Goal: Task Accomplishment & Management: Use online tool/utility

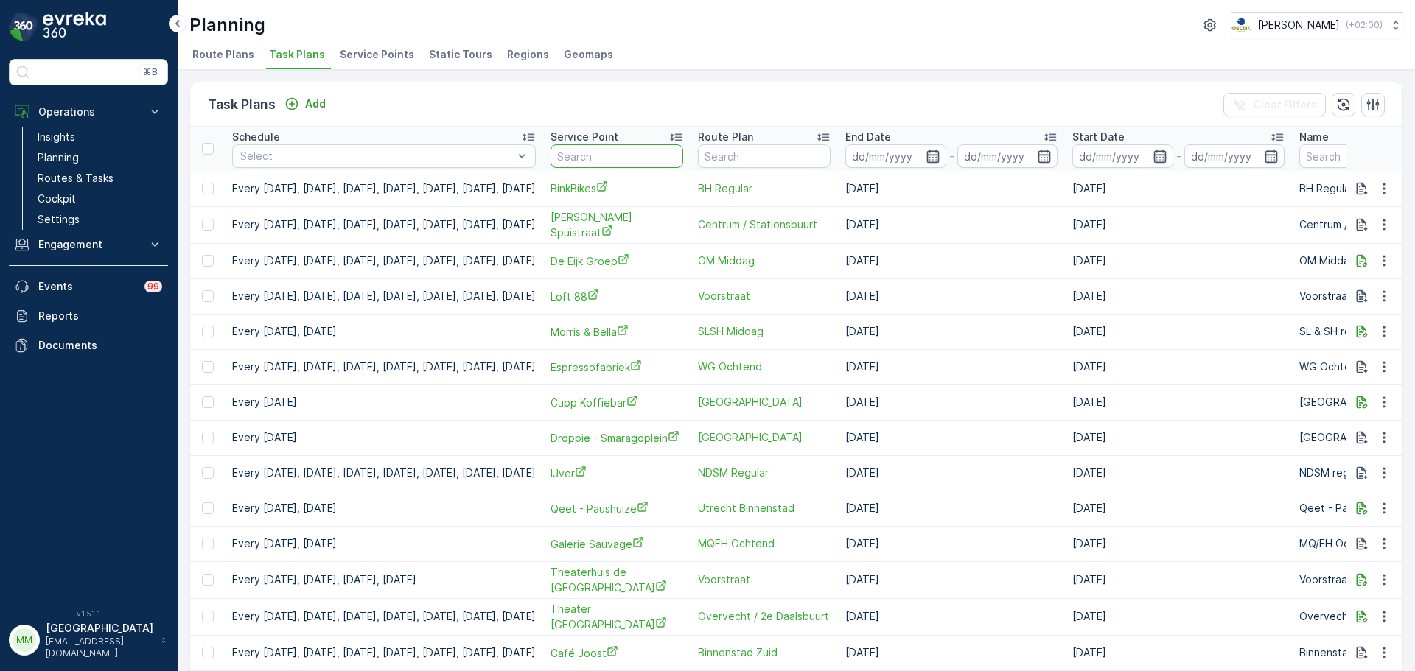
click at [659, 161] on input "text" at bounding box center [617, 156] width 133 height 24
type input "verbeek"
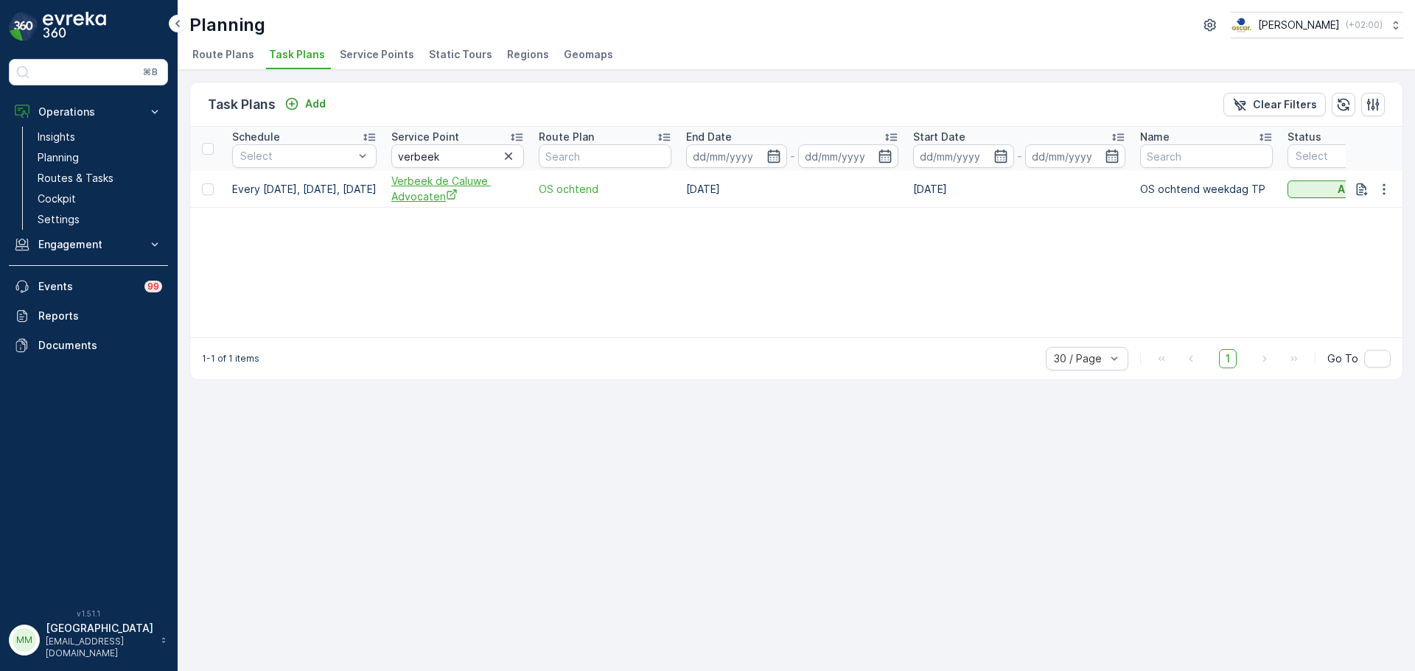
click at [456, 199] on span "Verbeek de Caluwe Advocaten" at bounding box center [457, 189] width 133 height 30
click at [1386, 195] on icon "button" at bounding box center [1384, 189] width 15 height 15
click at [1368, 236] on span "Edit Task Plan" at bounding box center [1358, 232] width 69 height 15
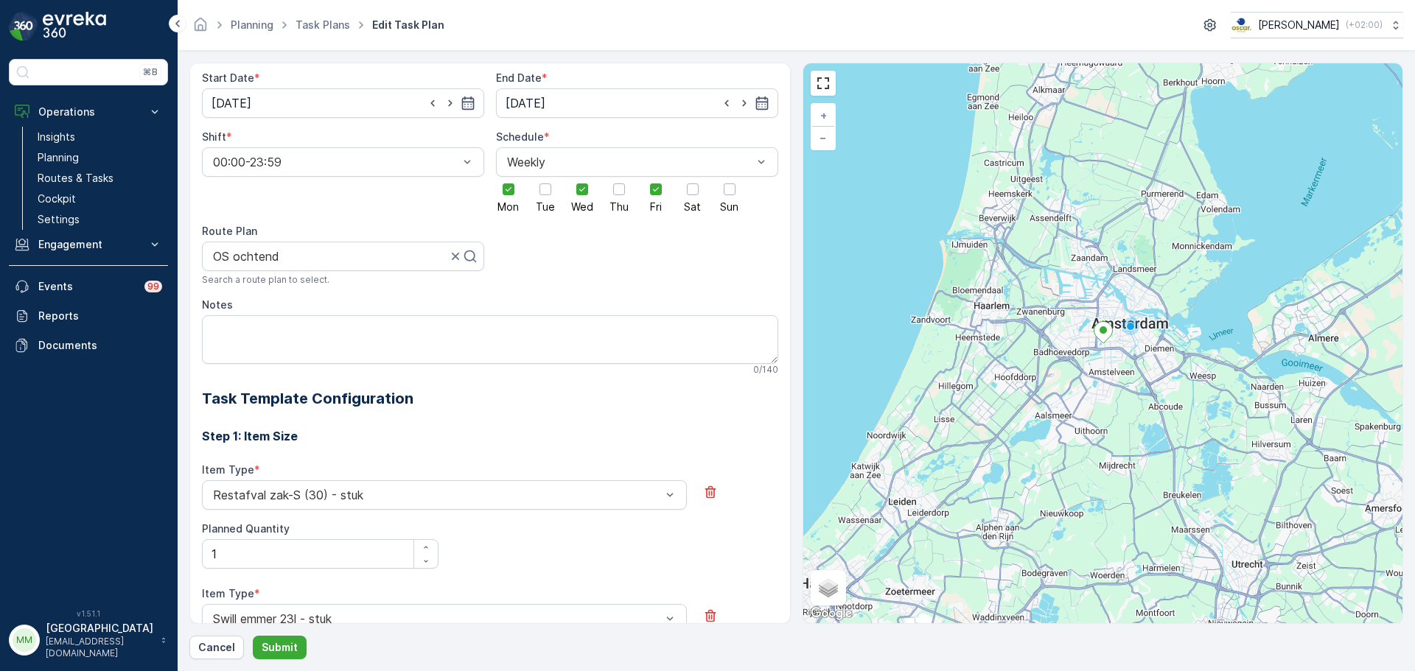
scroll to position [30, 0]
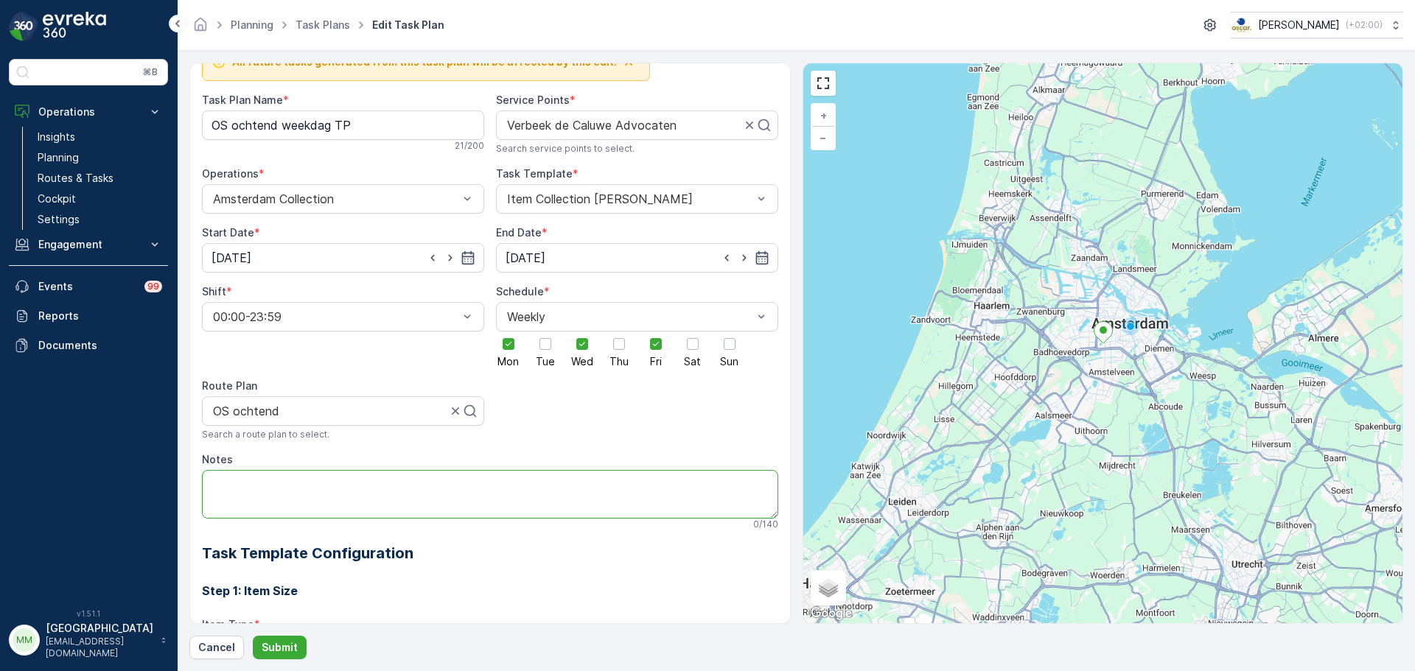
click at [296, 506] on textarea "Notes" at bounding box center [490, 494] width 576 height 49
type textarea "Graag voor 11:00 servicen"
click at [294, 648] on p "Submit" at bounding box center [280, 647] width 36 height 15
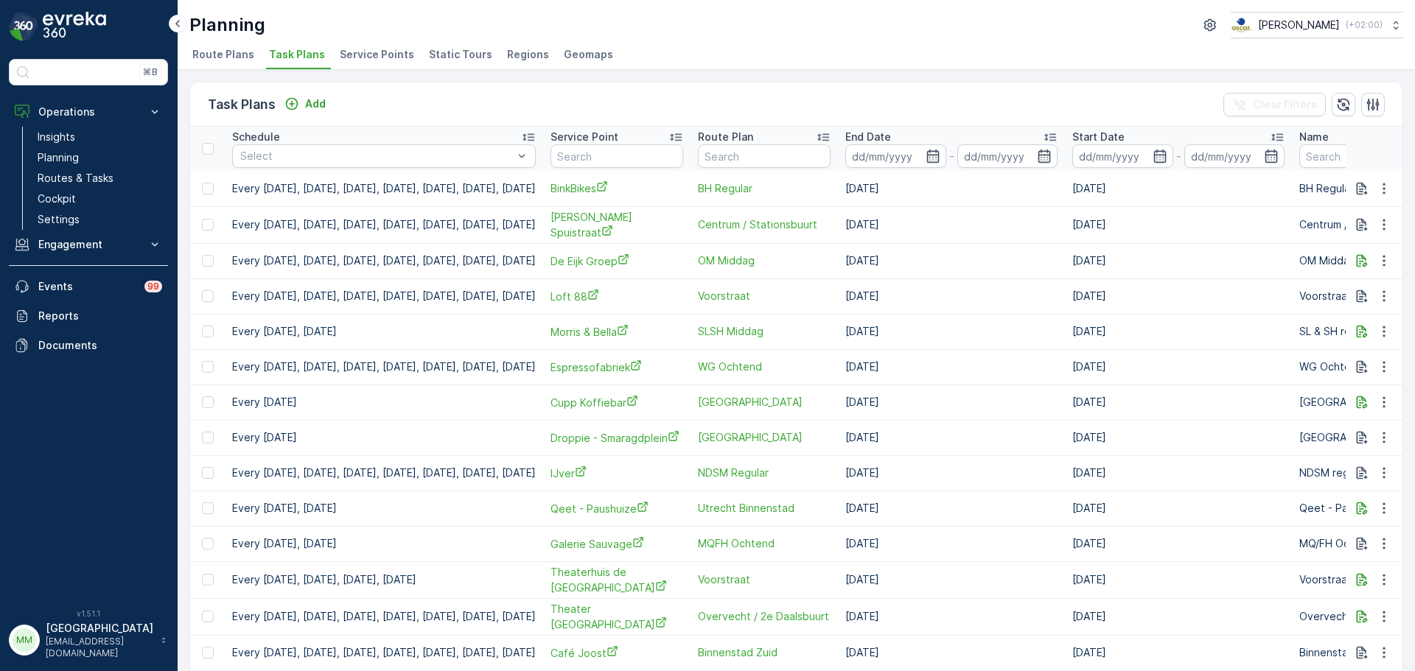
click at [366, 58] on span "Service Points" at bounding box center [377, 54] width 74 height 15
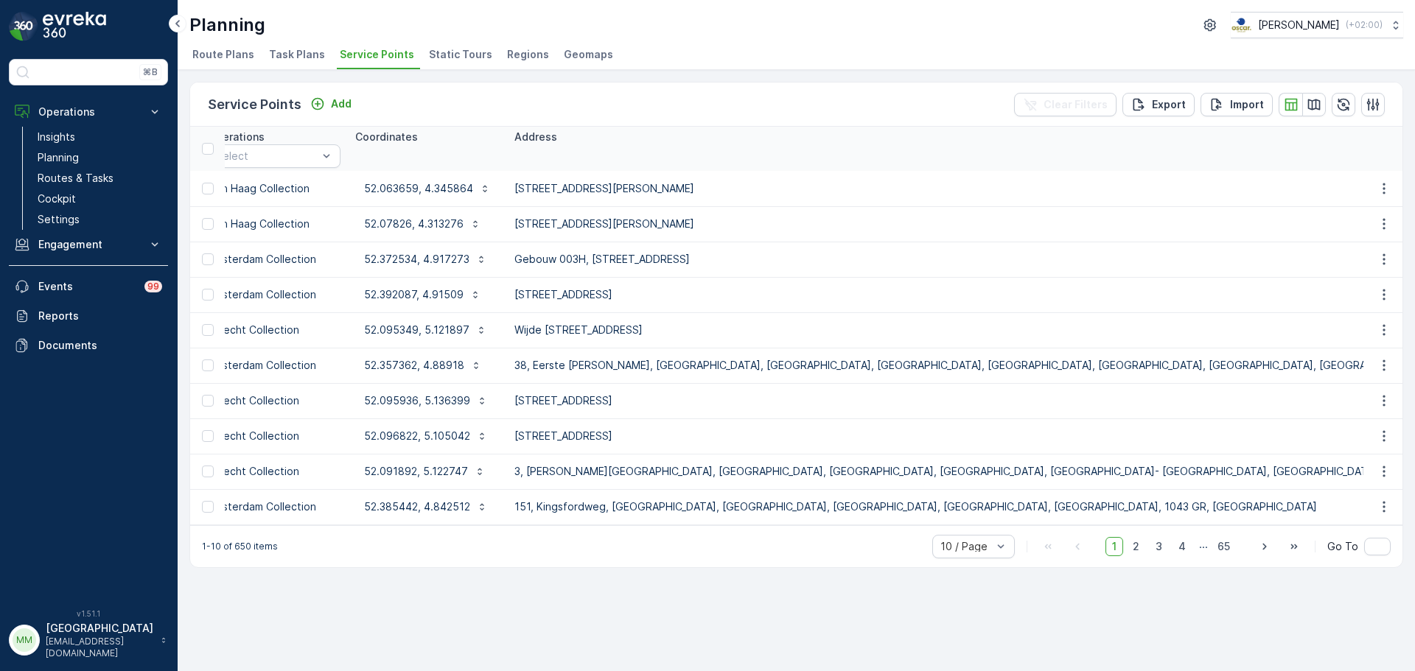
scroll to position [0, 865]
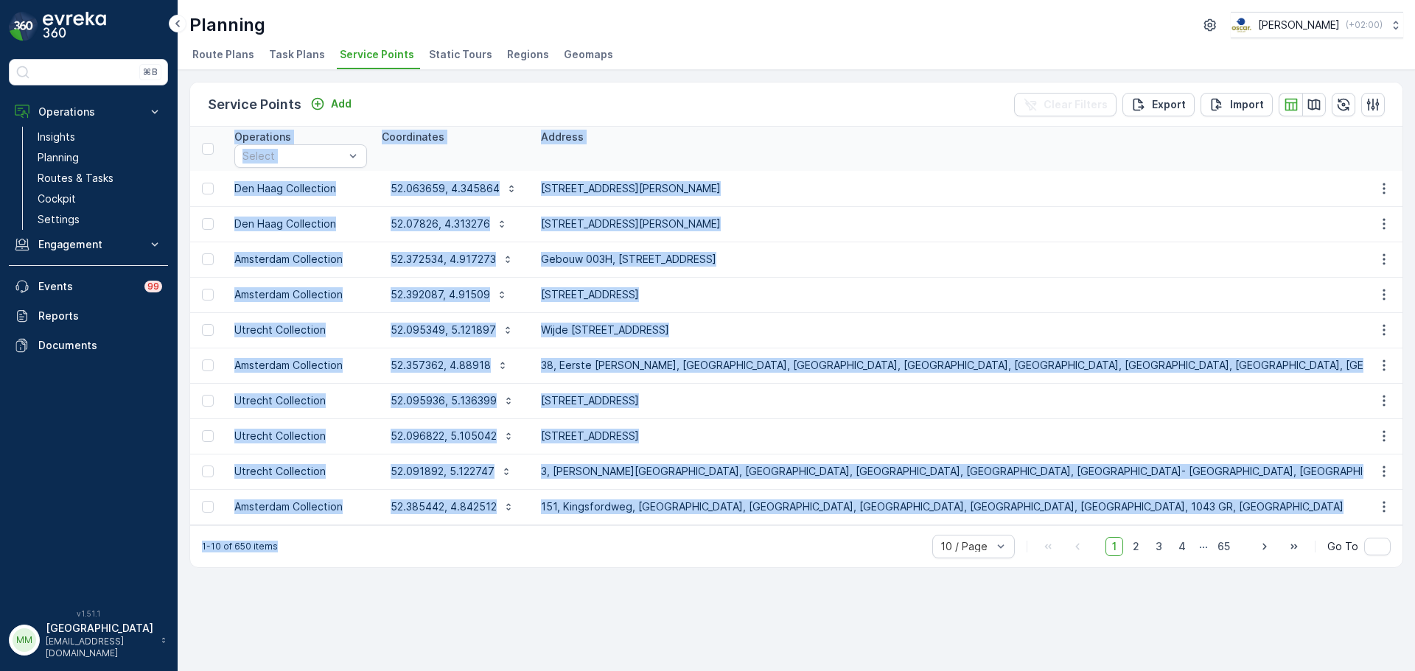
drag, startPoint x: 640, startPoint y: 533, endPoint x: 612, endPoint y: 531, distance: 27.4
click at [609, 531] on div "Service Points Add Clear Filters Export Import ID Status Select Name Type Selec…" at bounding box center [796, 325] width 1214 height 486
click at [568, 602] on div "Service Points Add Clear Filters Export Import ID Status Select Name Type Selec…" at bounding box center [796, 370] width 1237 height 601
drag, startPoint x: 677, startPoint y: 600, endPoint x: 674, endPoint y: 579, distance: 21.5
click at [677, 599] on div "Service Points Add Clear Filters Export Import ID Status Select Name Type Selec…" at bounding box center [796, 370] width 1237 height 601
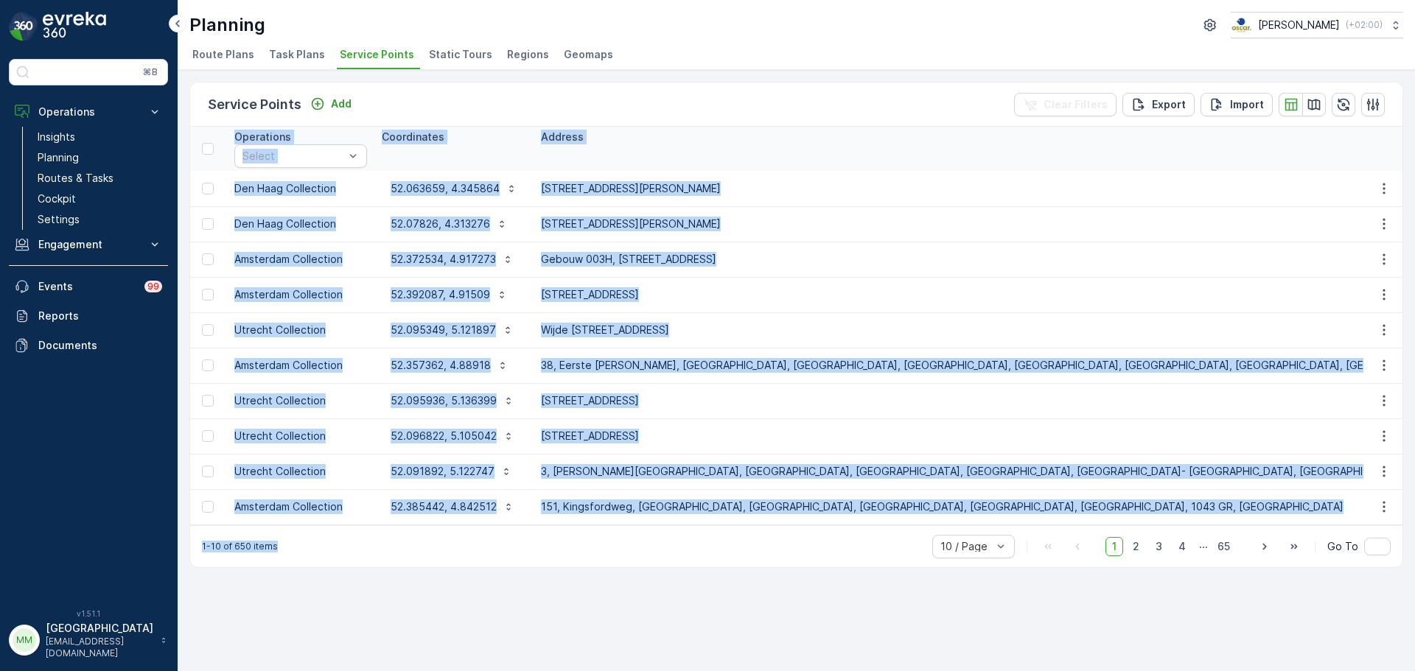
click at [673, 576] on div "Service Points Add Clear Filters Export Import ID Status Select Name Type Selec…" at bounding box center [796, 370] width 1237 height 601
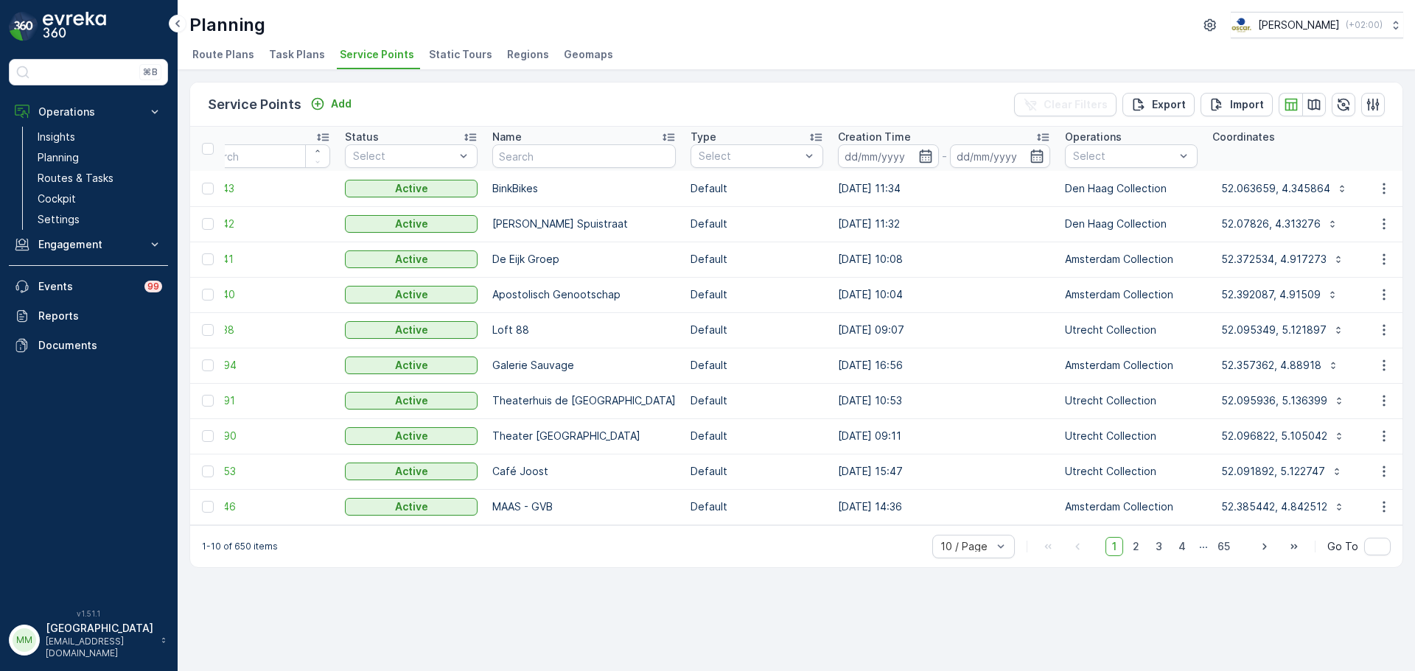
scroll to position [0, 0]
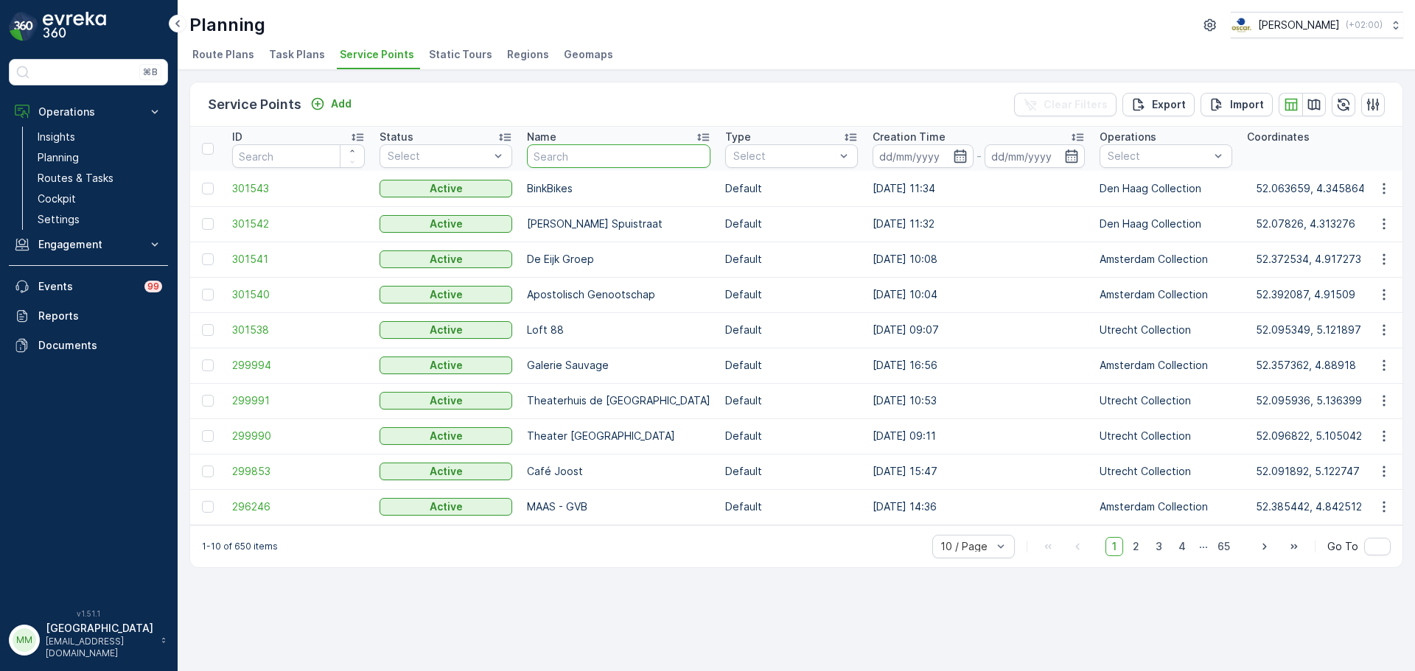
drag, startPoint x: 585, startPoint y: 158, endPoint x: 568, endPoint y: 151, distance: 18.5
click at [585, 157] on input "text" at bounding box center [619, 156] width 184 height 24
type input "vaart"
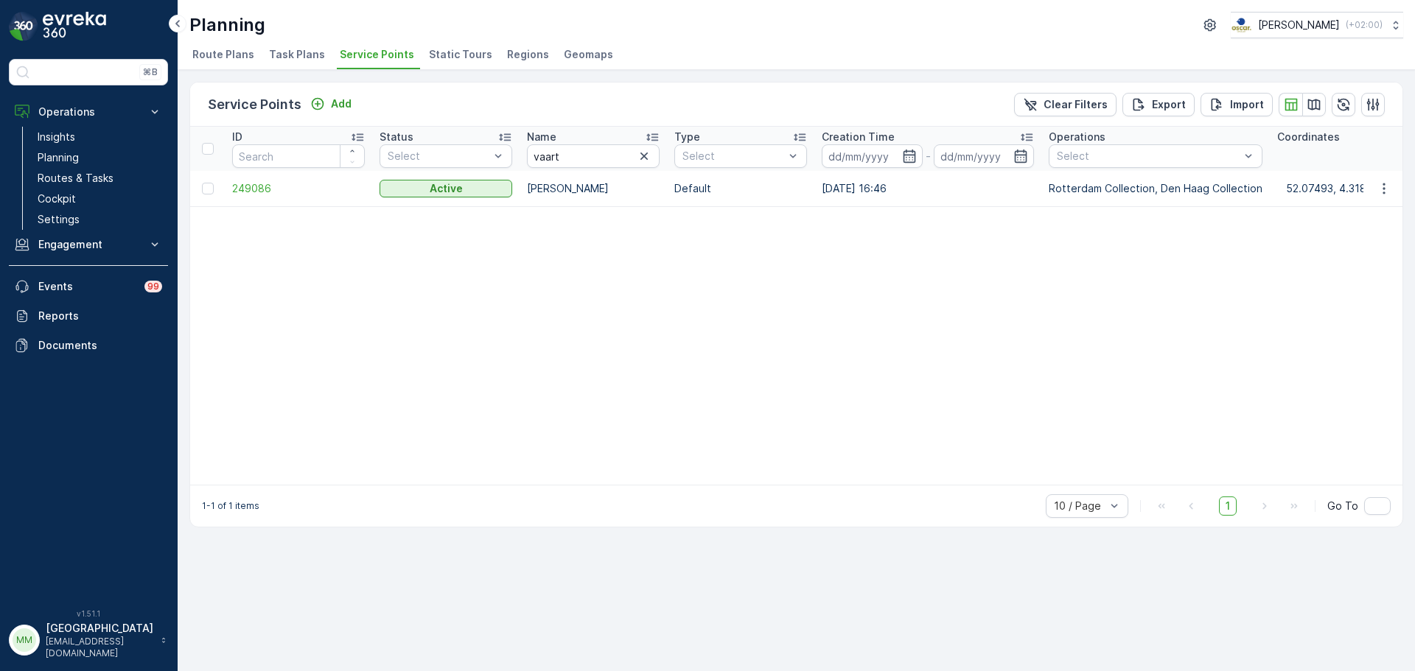
drag, startPoint x: 652, startPoint y: 160, endPoint x: 643, endPoint y: 158, distance: 9.0
click at [651, 161] on button "button" at bounding box center [644, 156] width 18 height 18
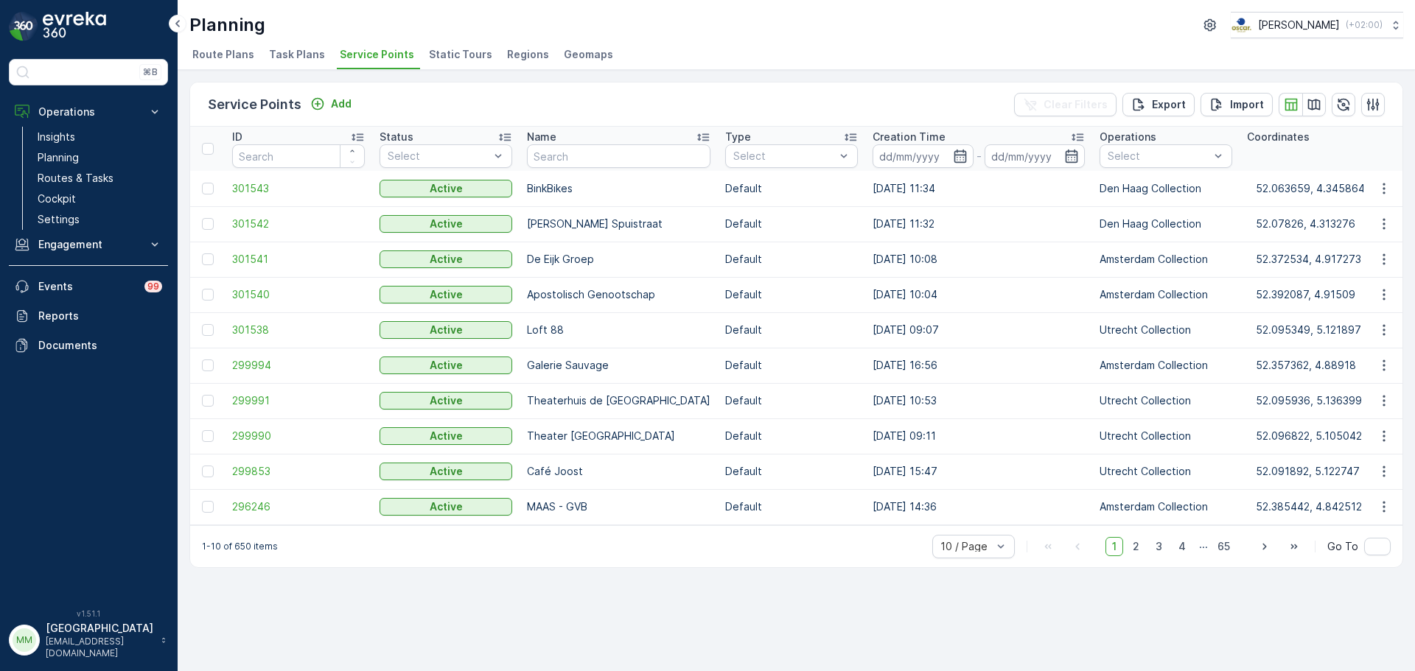
click at [307, 46] on li "Task Plans" at bounding box center [298, 56] width 65 height 25
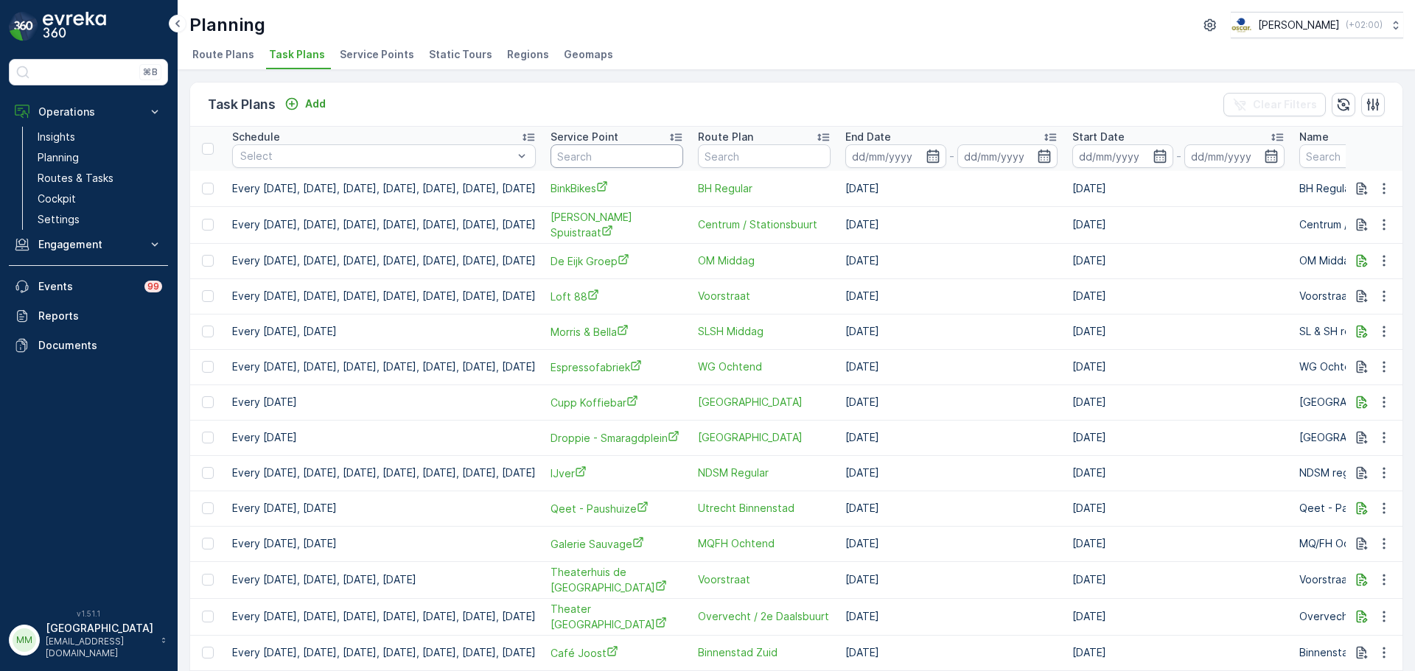
click at [640, 162] on input "text" at bounding box center [617, 156] width 133 height 24
type input "cond"
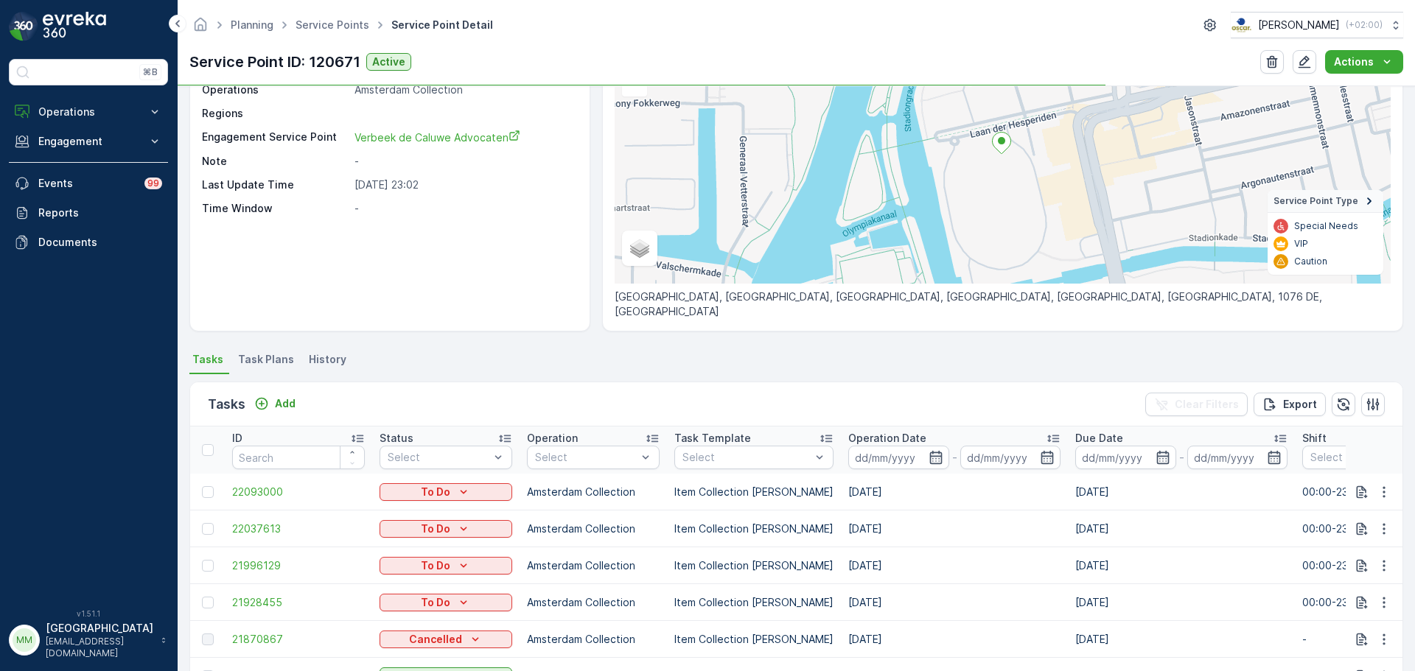
scroll to position [147, 0]
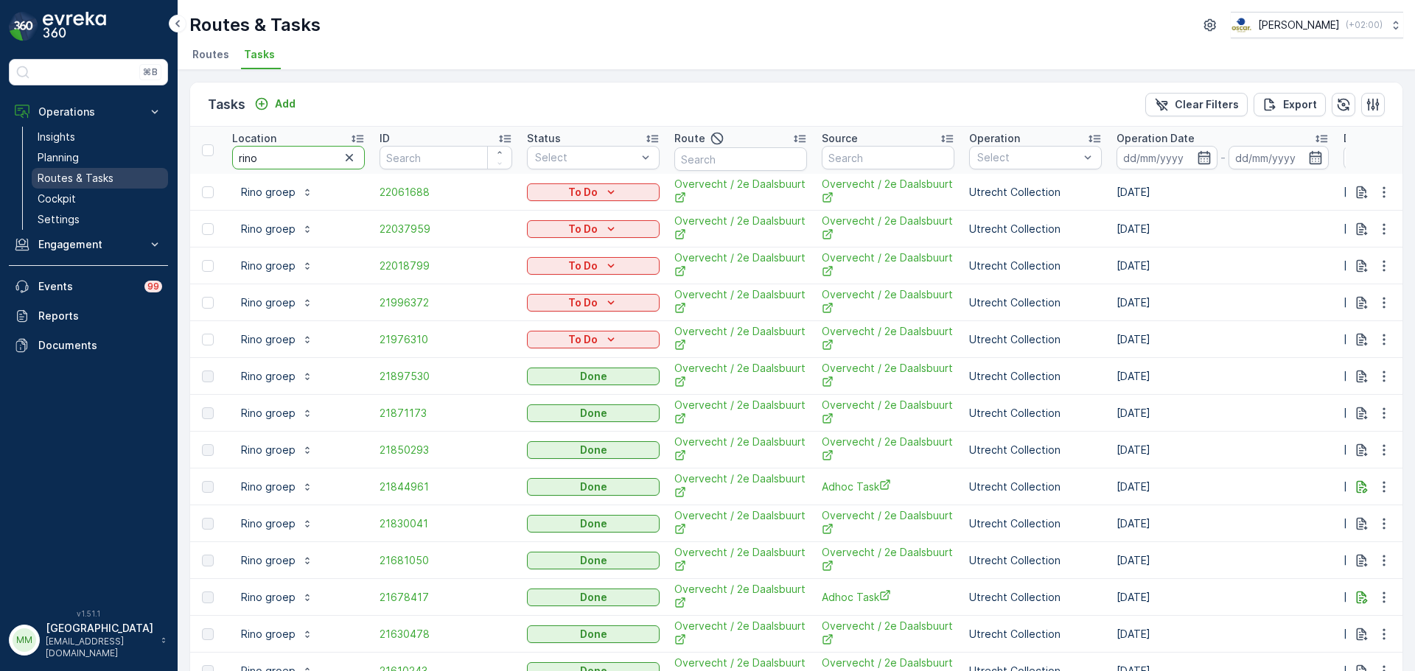
drag, startPoint x: 249, startPoint y: 159, endPoint x: 164, endPoint y: 168, distance: 85.2
click at [164, 168] on div "⌘B Operations Insights Planning Routes & Tasks Cockpit Settings Engagement Insi…" at bounding box center [707, 335] width 1415 height 671
type input "sounds"
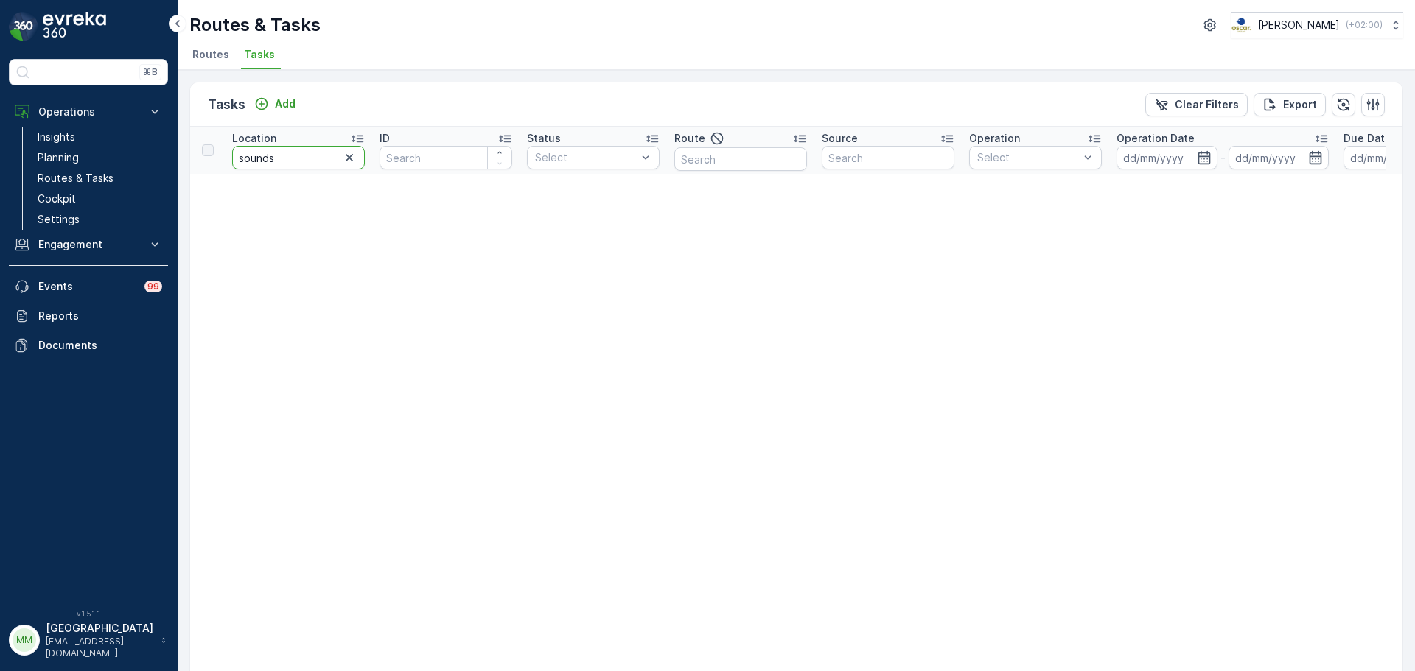
click at [307, 159] on input "sounds" at bounding box center [298, 158] width 133 height 24
type input "sound"
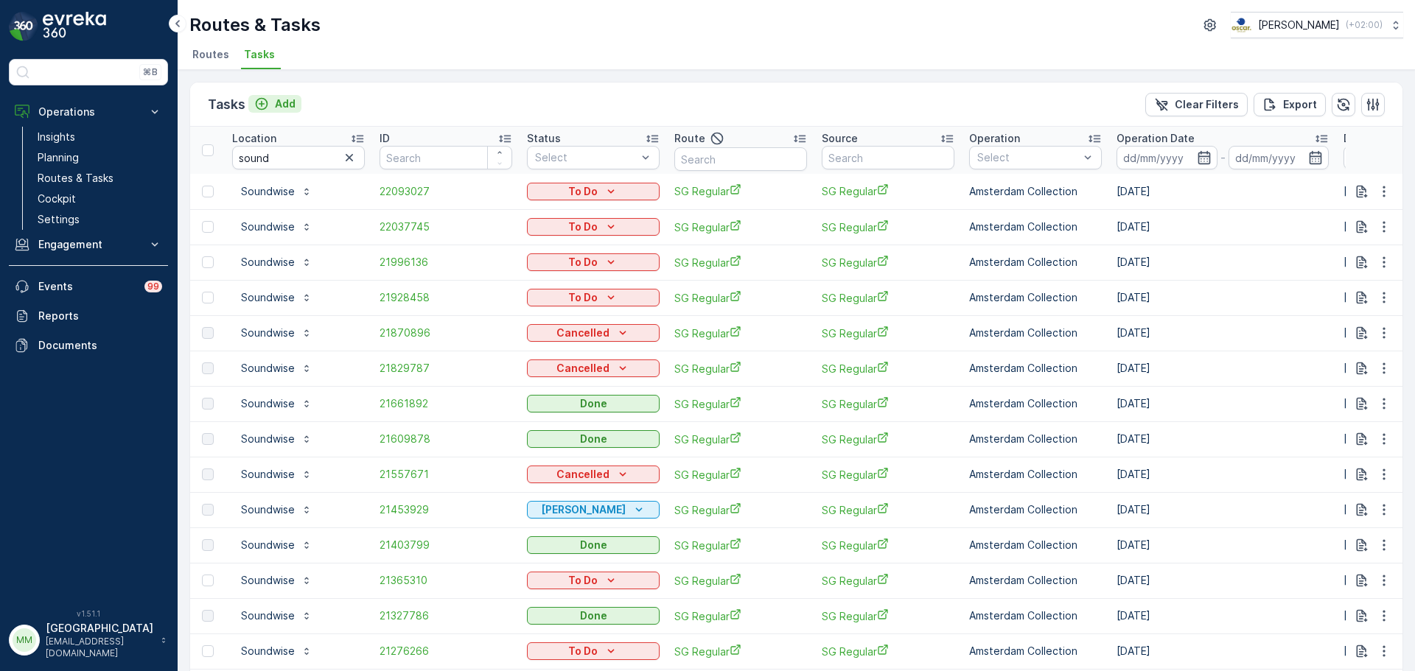
click at [270, 106] on div "Add" at bounding box center [274, 104] width 41 height 15
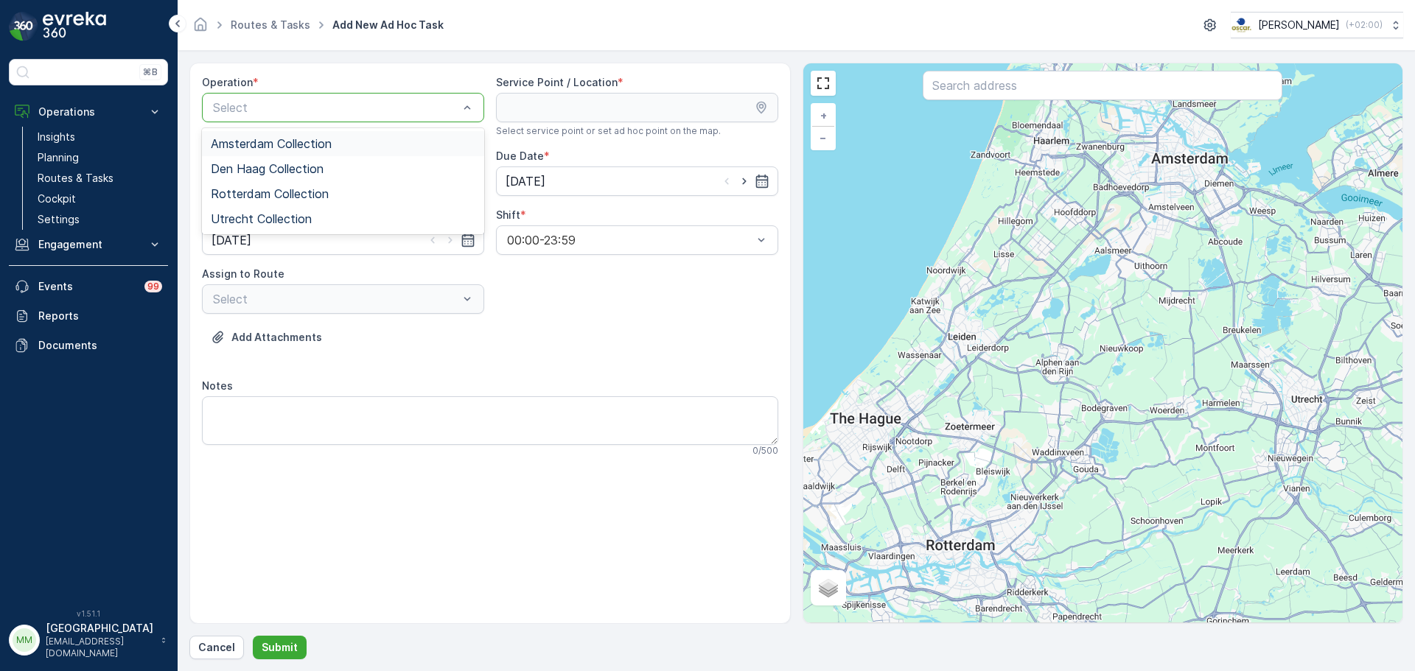
click at [334, 150] on div "Amsterdam Collection" at bounding box center [343, 143] width 265 height 13
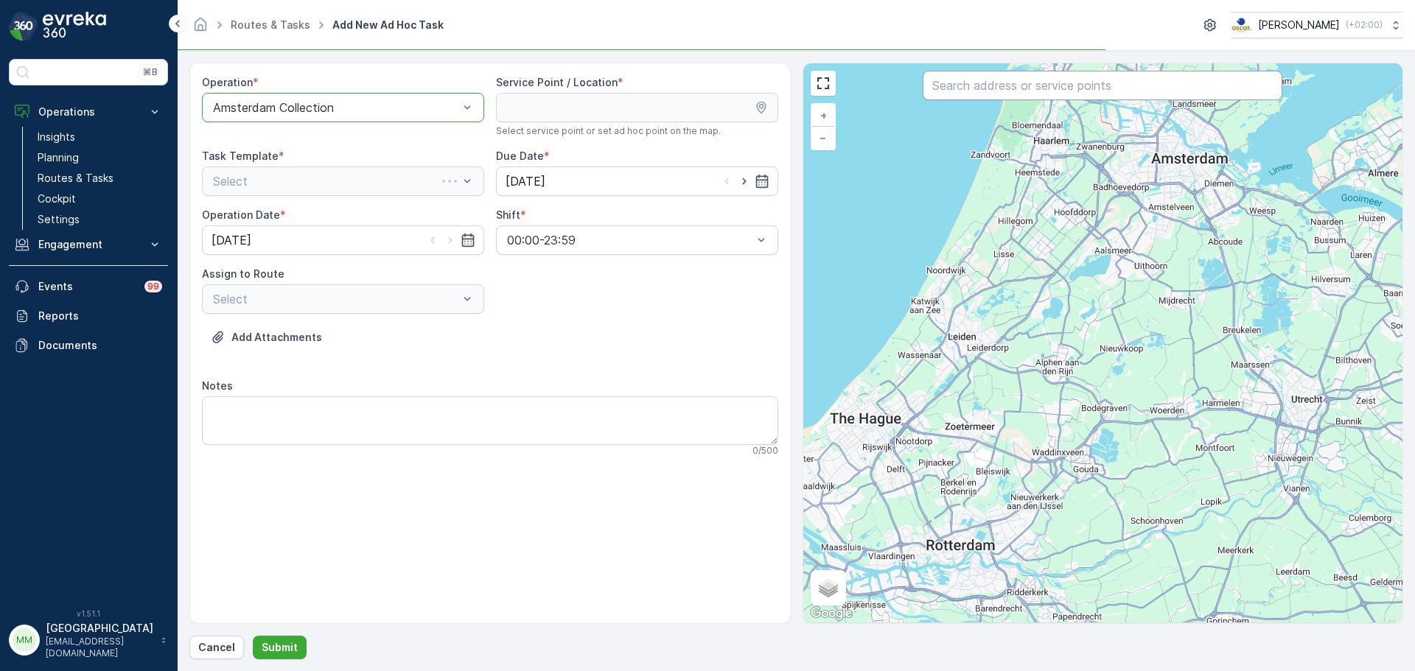
click at [987, 82] on input "text" at bounding box center [1103, 85] width 360 height 29
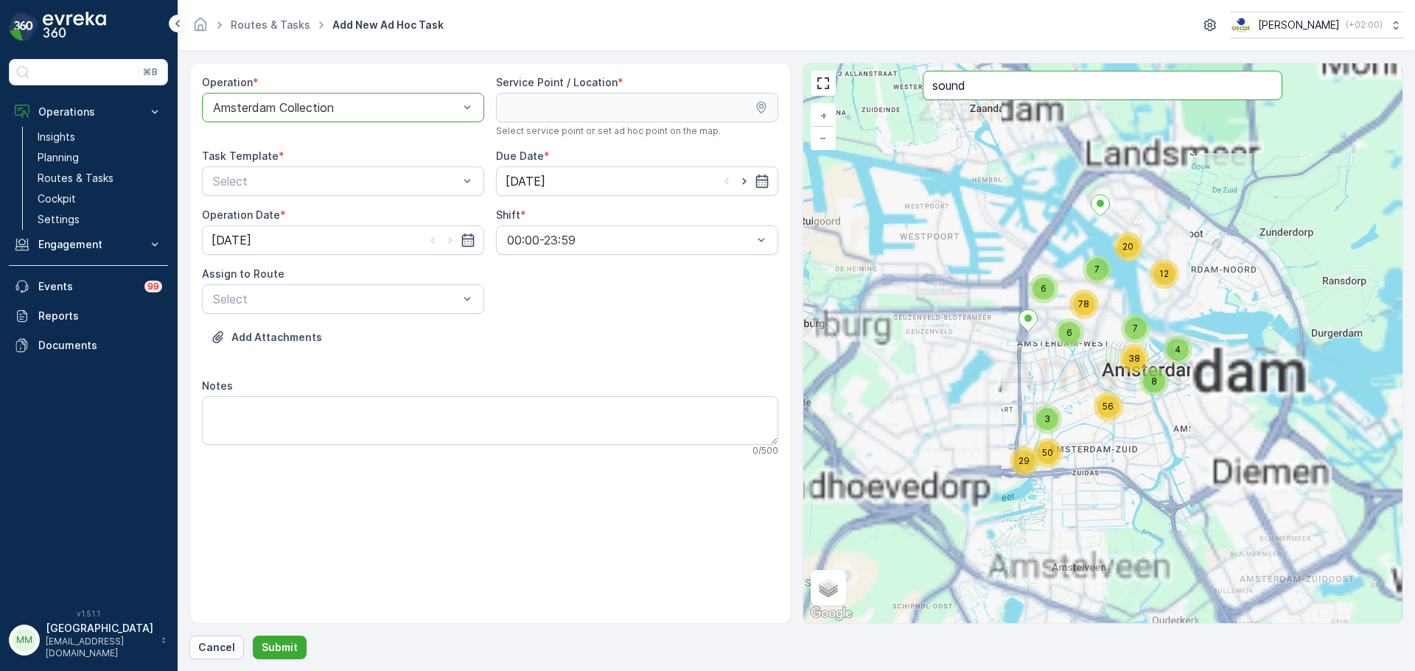
type input "sound"
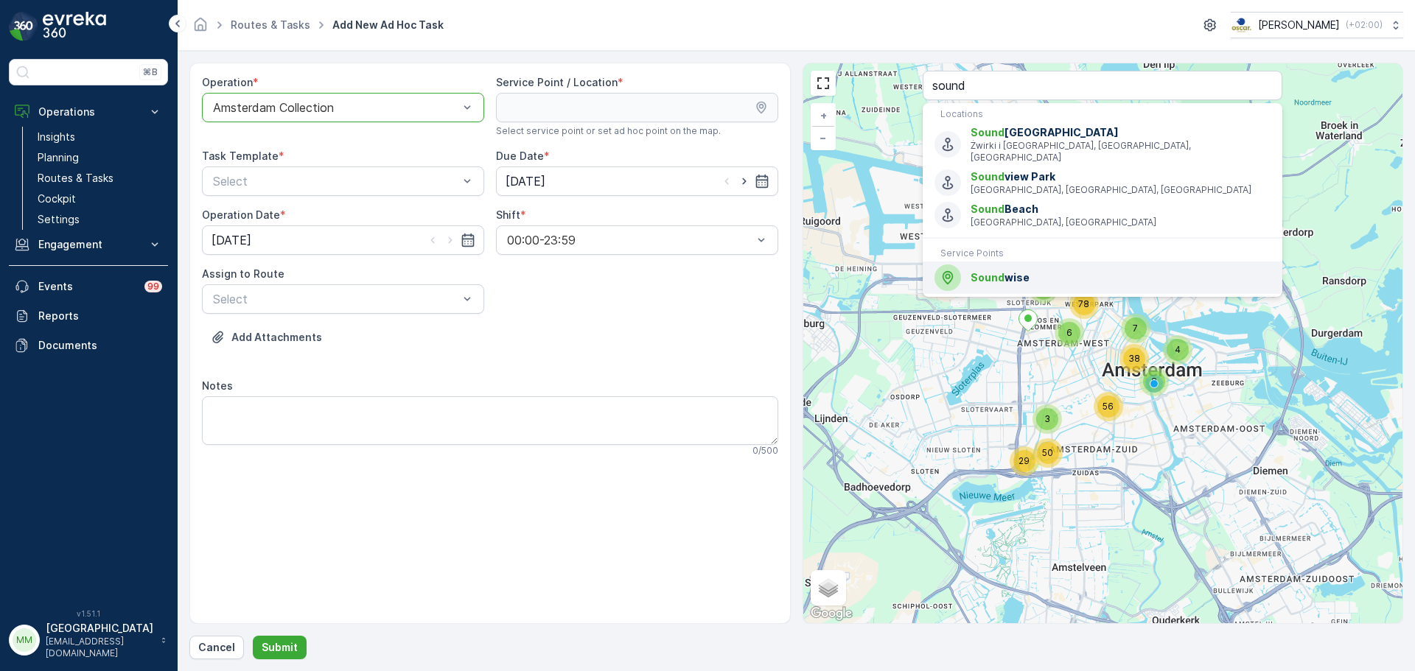
click at [999, 271] on span "Sound" at bounding box center [988, 277] width 34 height 13
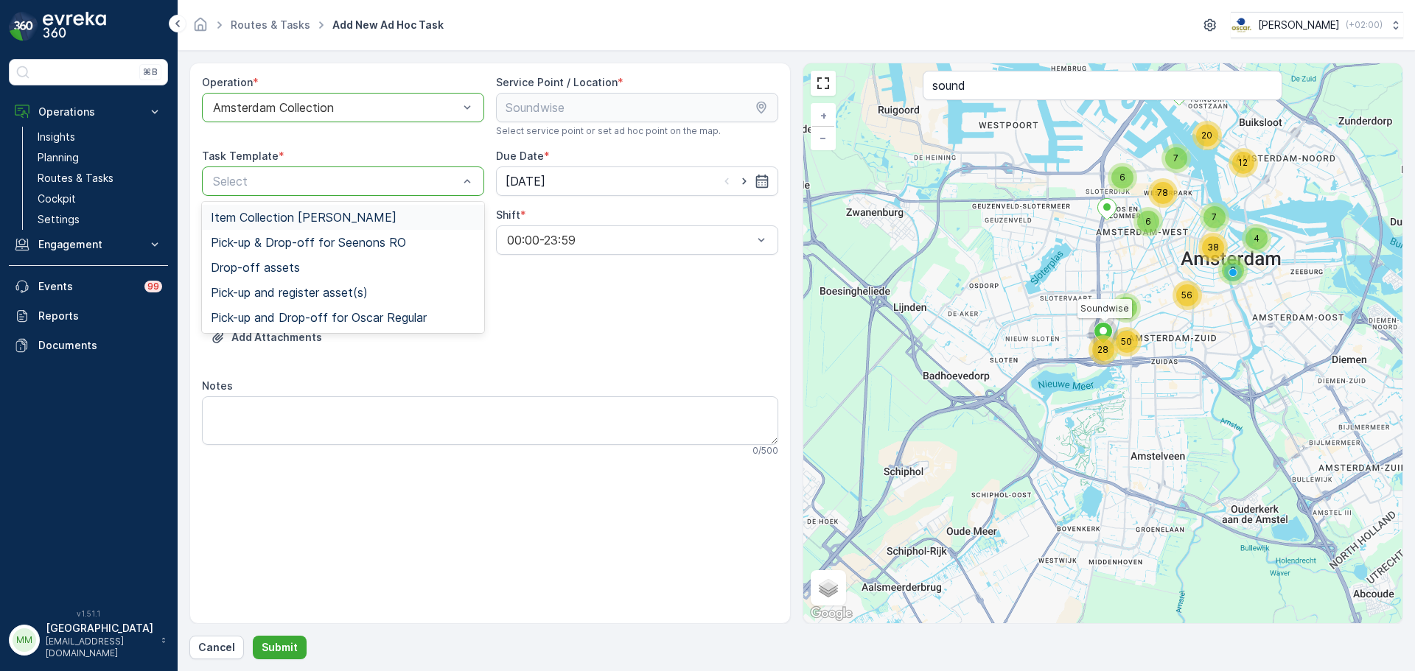
click at [318, 221] on span "Item Collection [PERSON_NAME]" at bounding box center [304, 217] width 186 height 13
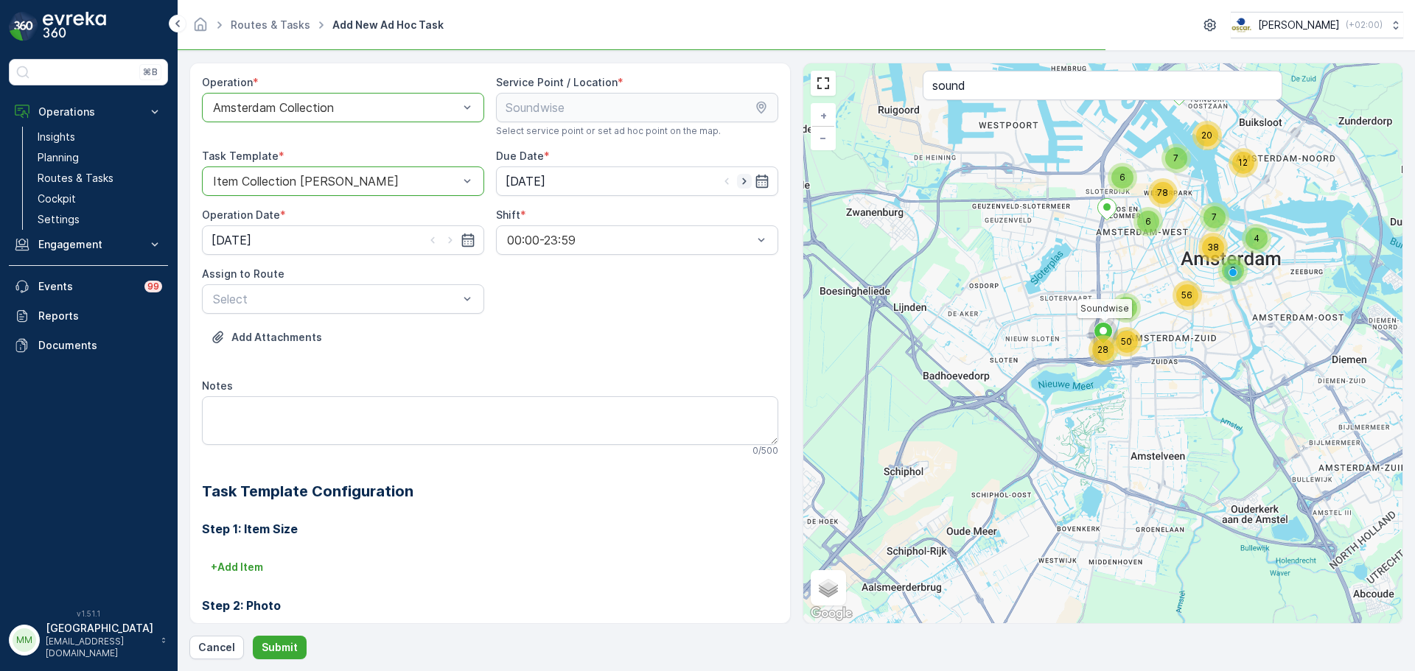
click at [738, 184] on icon "button" at bounding box center [744, 181] width 15 height 15
click at [722, 175] on icon "button" at bounding box center [726, 181] width 15 height 15
type input "[DATE]"
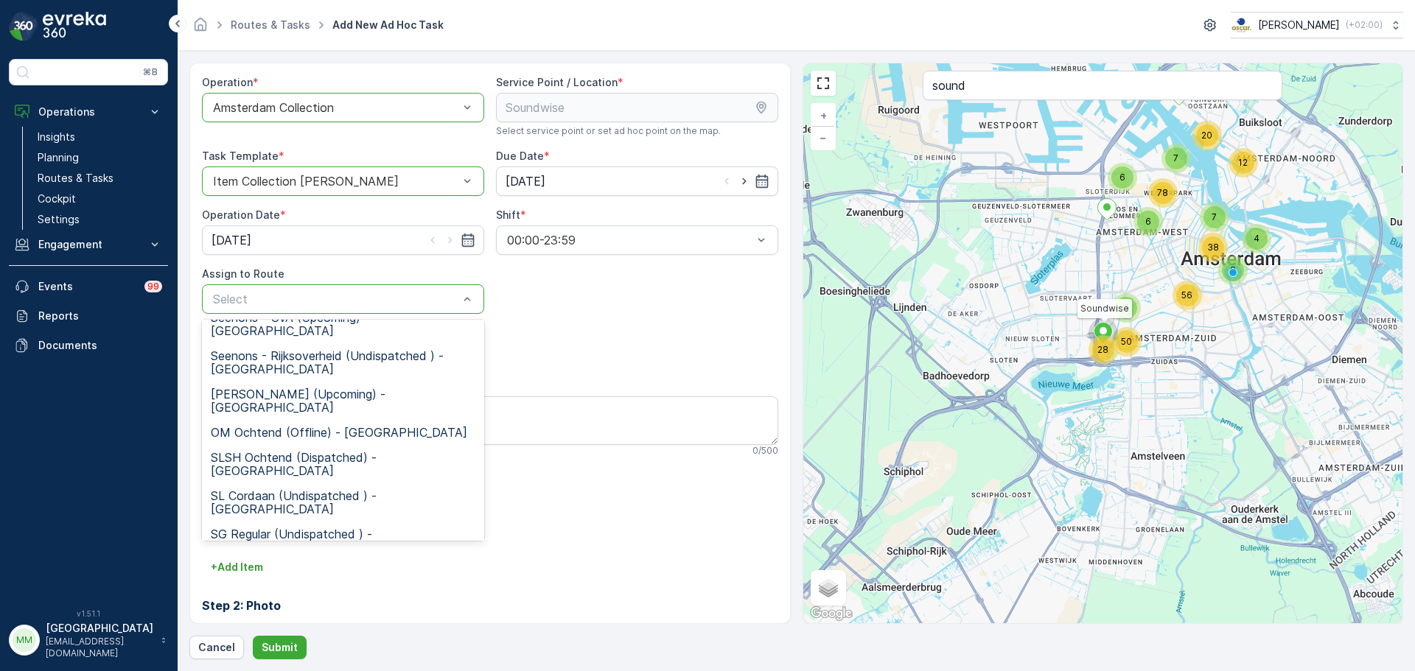
scroll to position [221, 0]
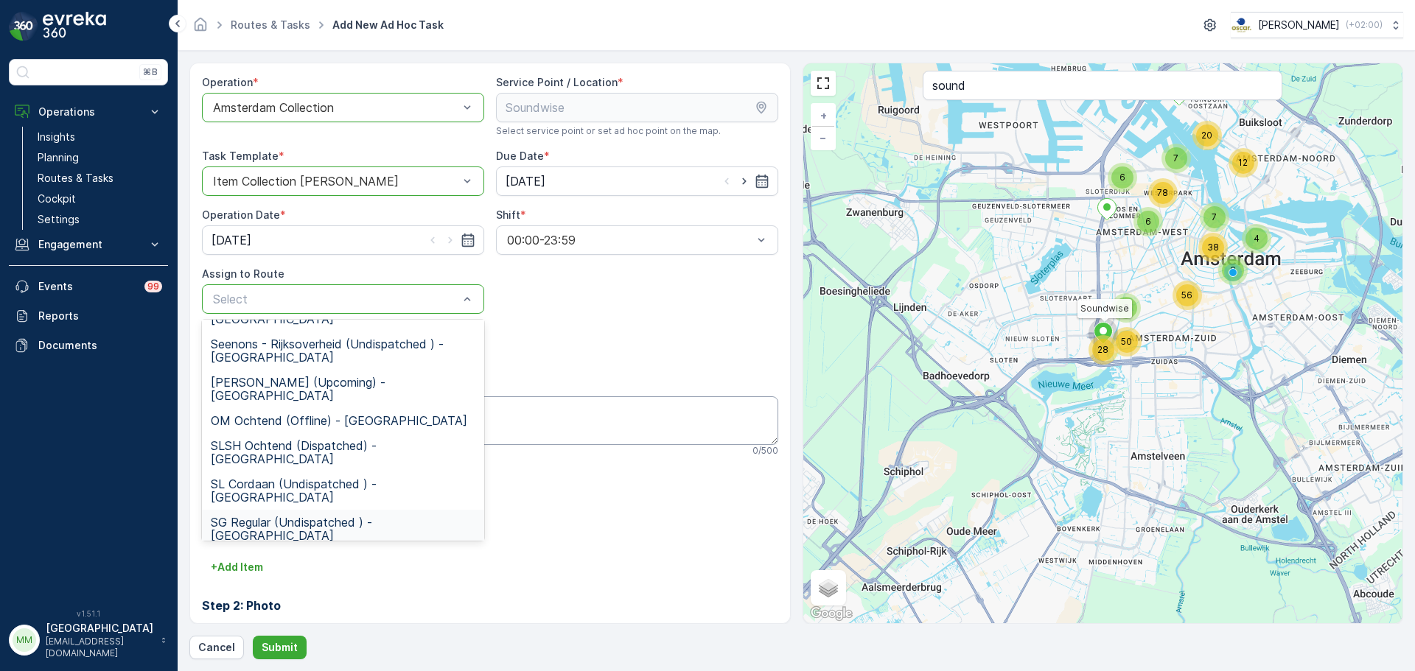
click at [286, 516] on span "SG Regular (Undispatched ) - Amsterdam" at bounding box center [343, 529] width 265 height 27
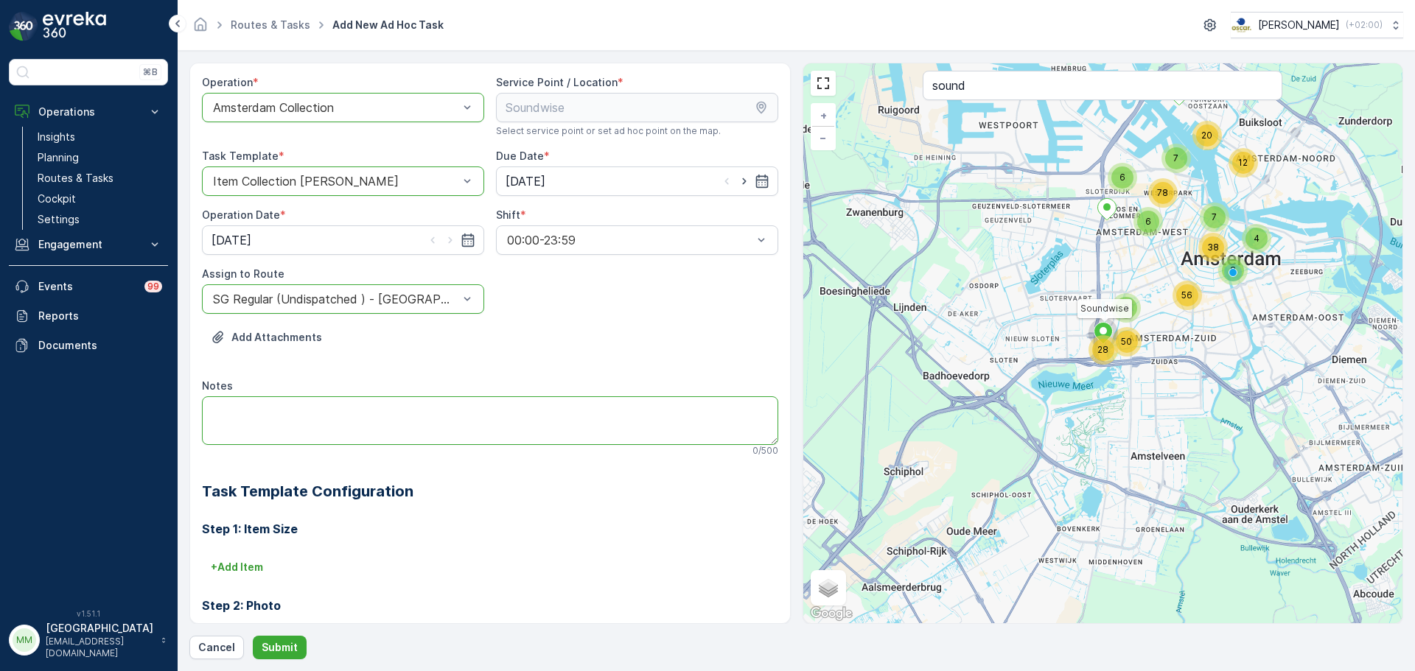
click at [299, 411] on textarea "Notes" at bounding box center [490, 420] width 576 height 49
type textarea "Swill zakjes brengen svp"
click at [284, 639] on button "Submit" at bounding box center [280, 648] width 54 height 24
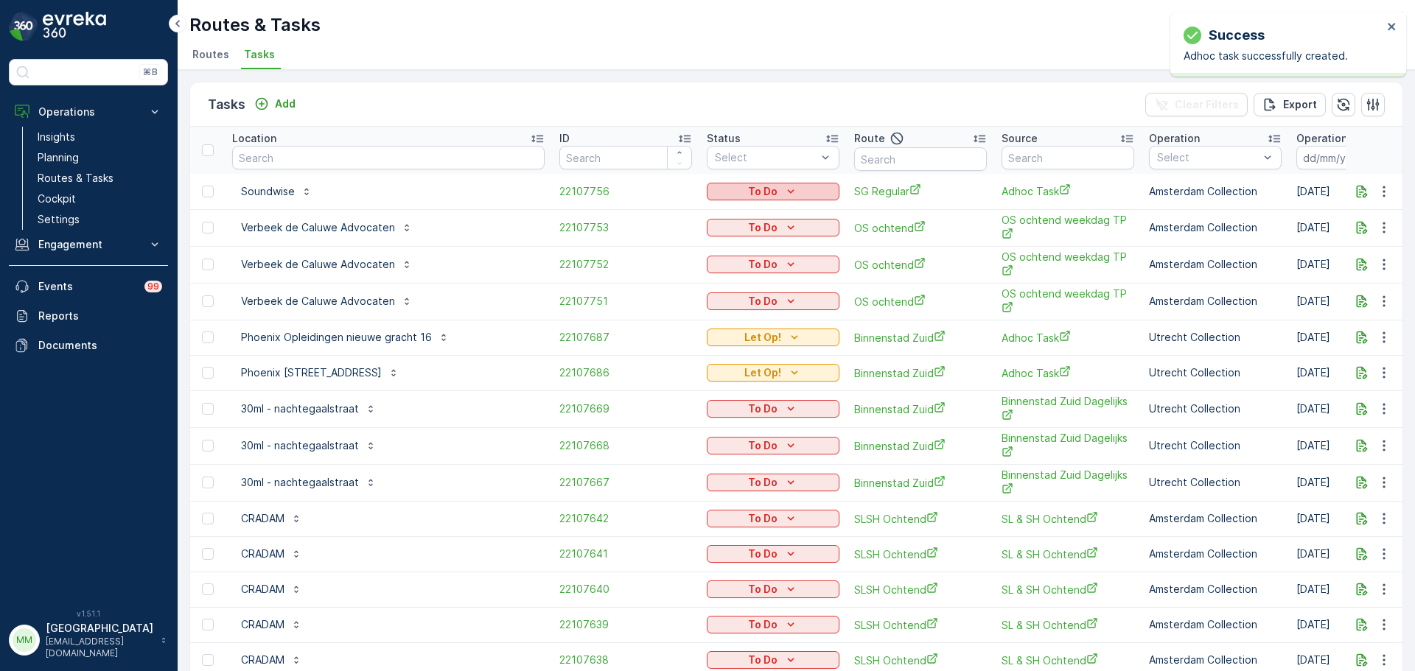
click at [783, 185] on icon "To Do" at bounding box center [790, 191] width 15 height 15
click at [667, 210] on span "Let Op!" at bounding box center [650, 213] width 37 height 15
drag, startPoint x: 806, startPoint y: 158, endPoint x: 772, endPoint y: 144, distance: 36.0
click at [854, 160] on input "text" at bounding box center [920, 159] width 133 height 24
type input "os o"
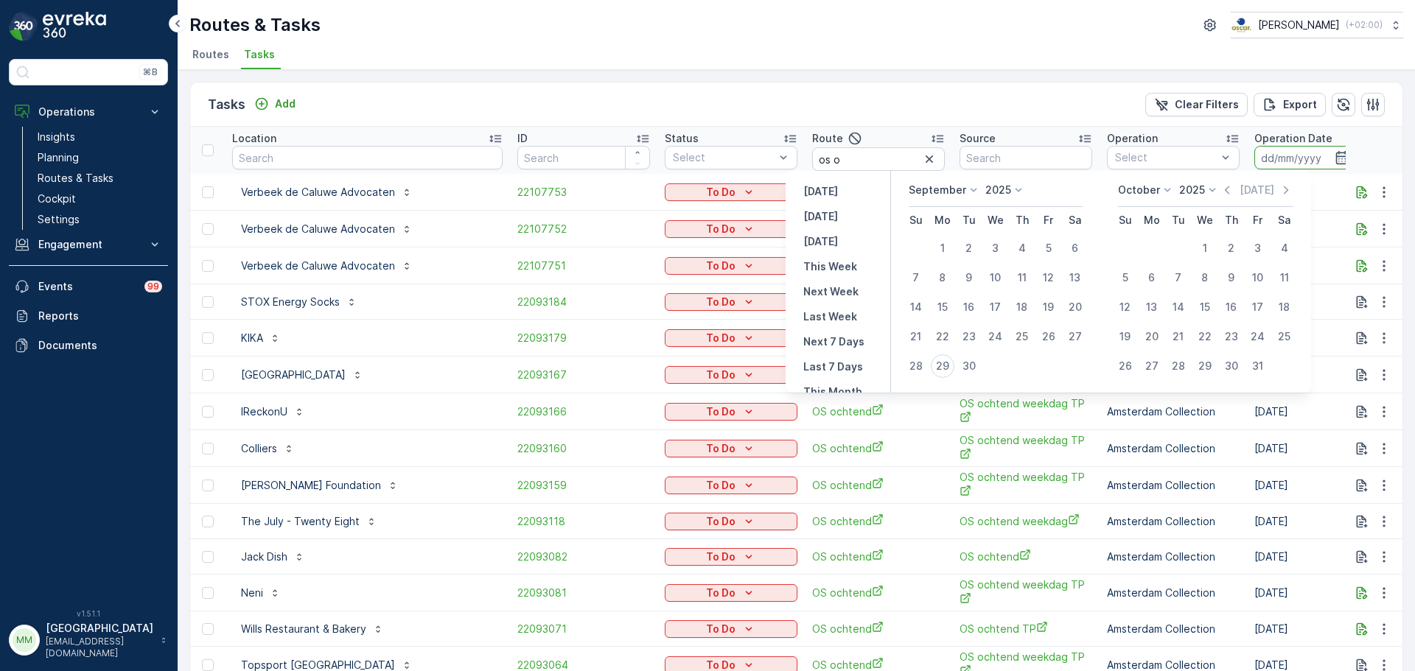
click at [1254, 167] on input at bounding box center [1304, 158] width 101 height 24
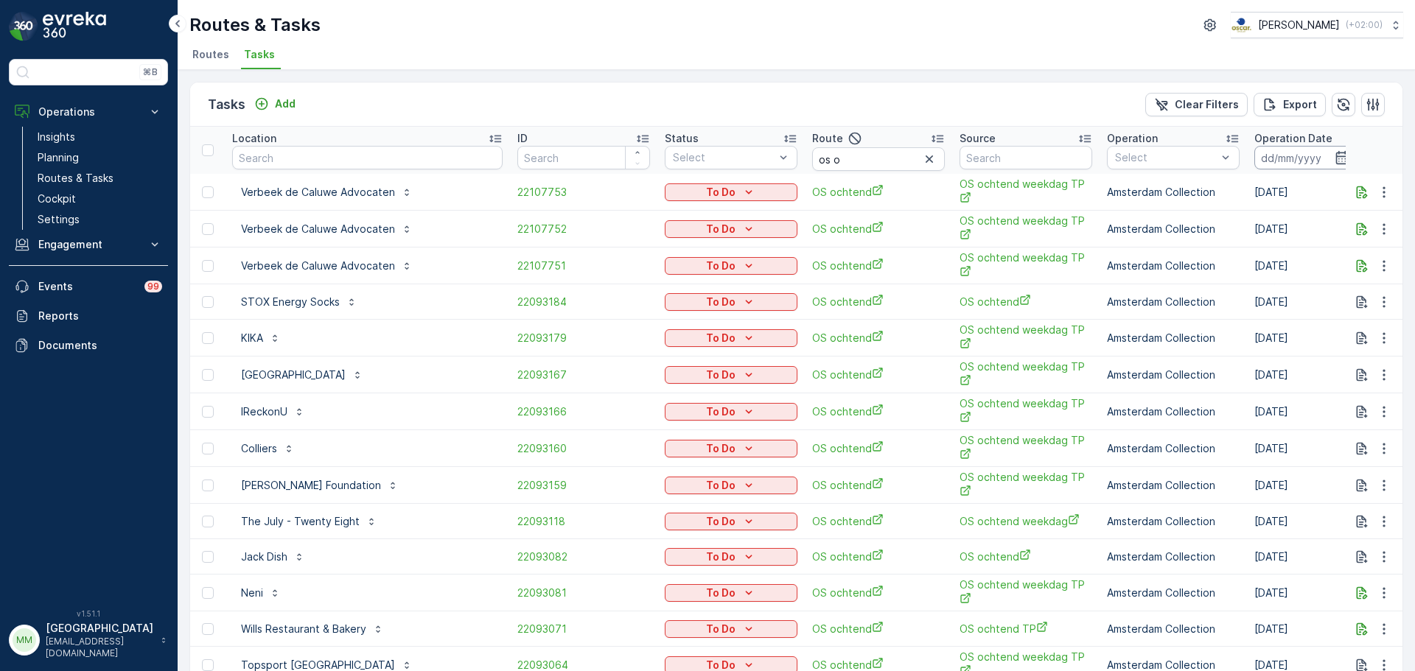
click at [1254, 161] on input at bounding box center [1304, 158] width 101 height 24
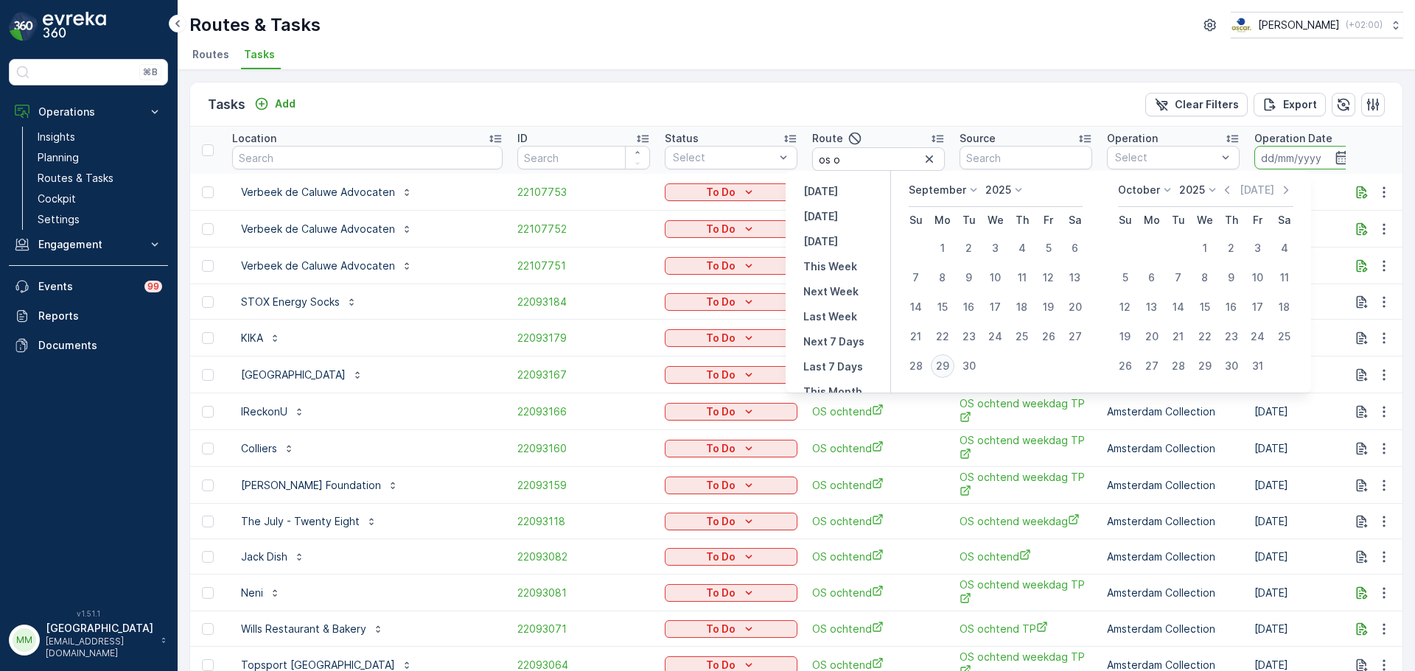
click at [941, 370] on div "29" at bounding box center [943, 366] width 24 height 24
type input "[DATE]"
click at [941, 369] on div "29" at bounding box center [943, 366] width 24 height 24
type input "[DATE]"
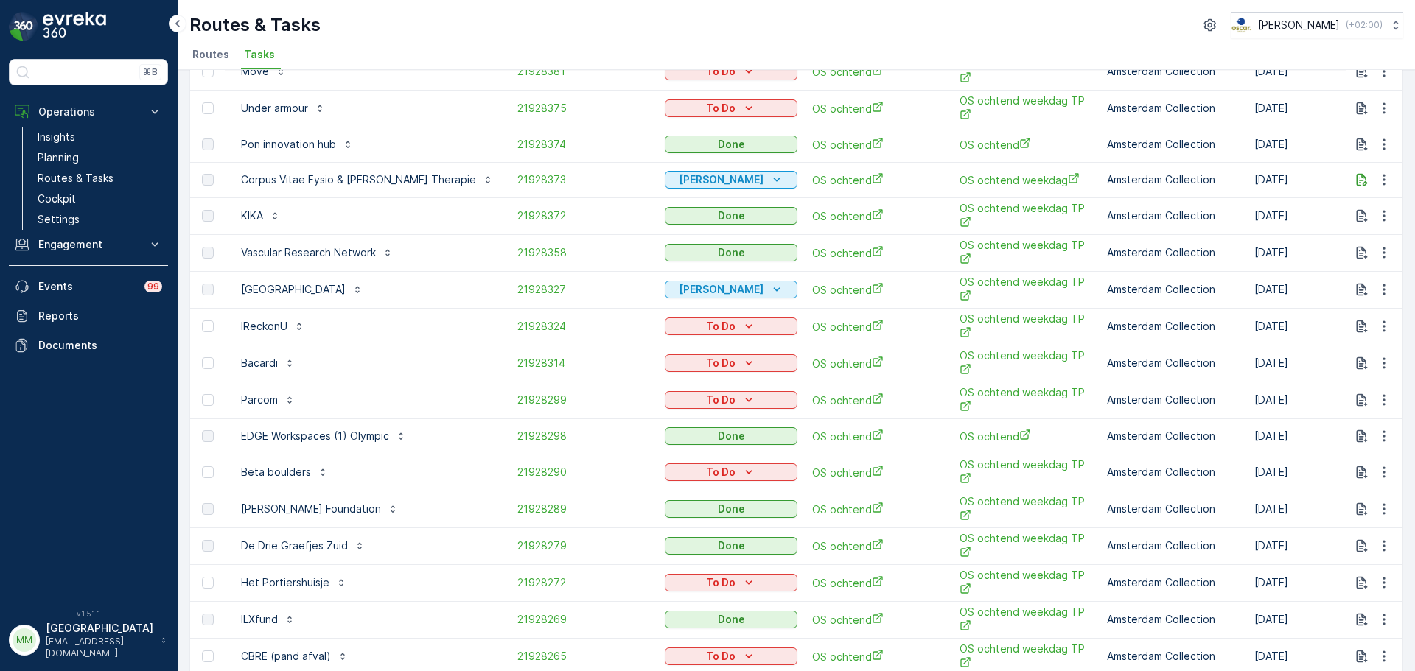
scroll to position [550, 0]
click at [517, 430] on span "21928298" at bounding box center [583, 437] width 133 height 15
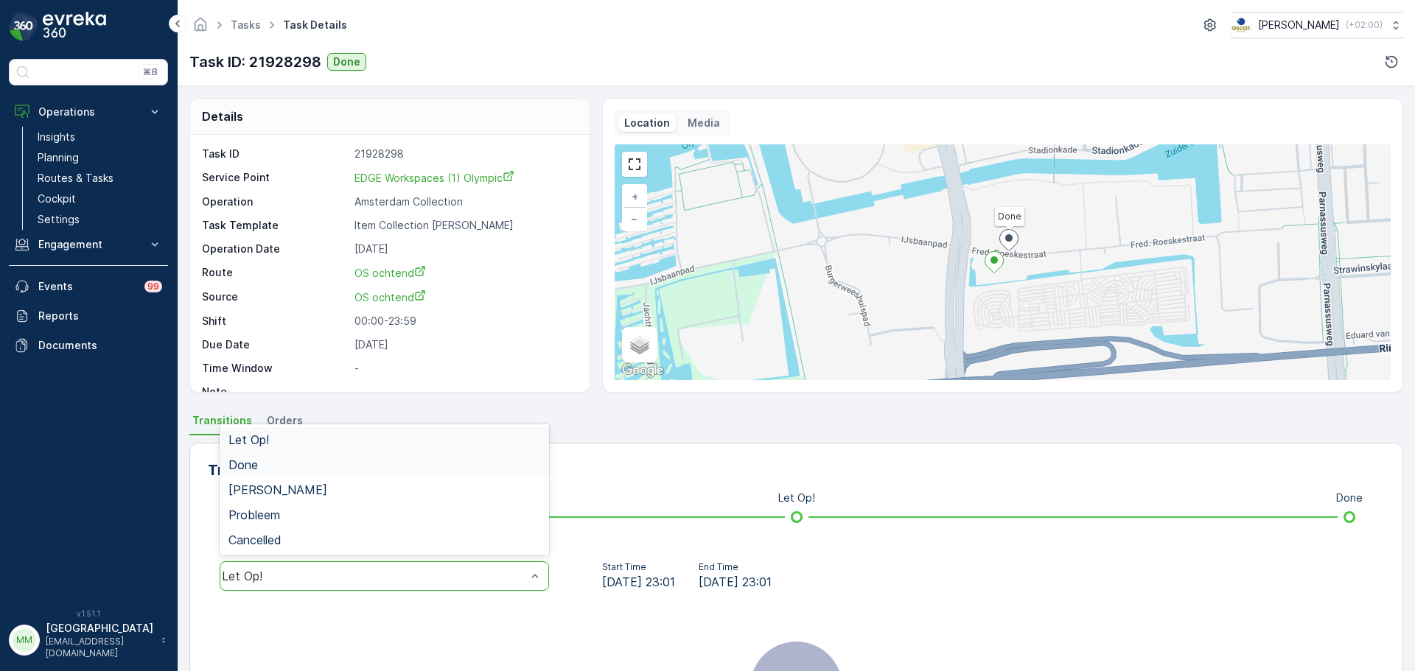
click at [277, 474] on div "Done" at bounding box center [384, 465] width 329 height 25
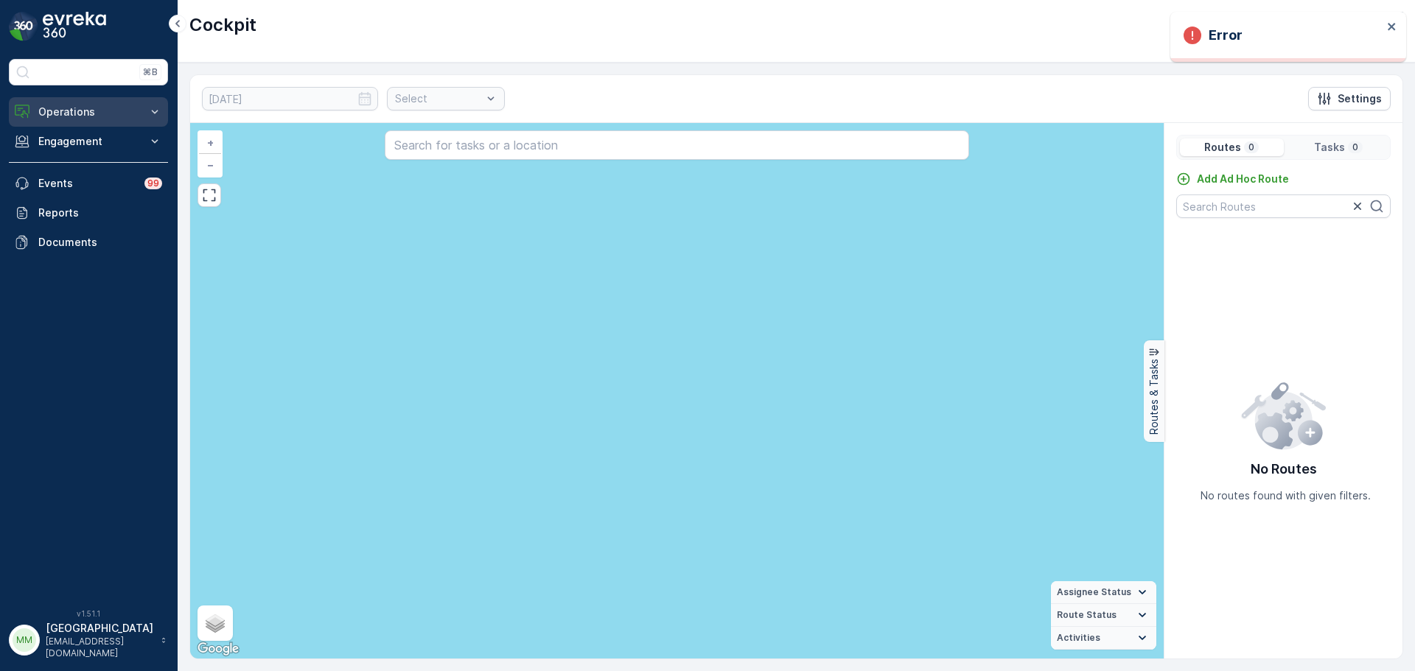
click at [90, 116] on p "Operations" at bounding box center [88, 112] width 100 height 15
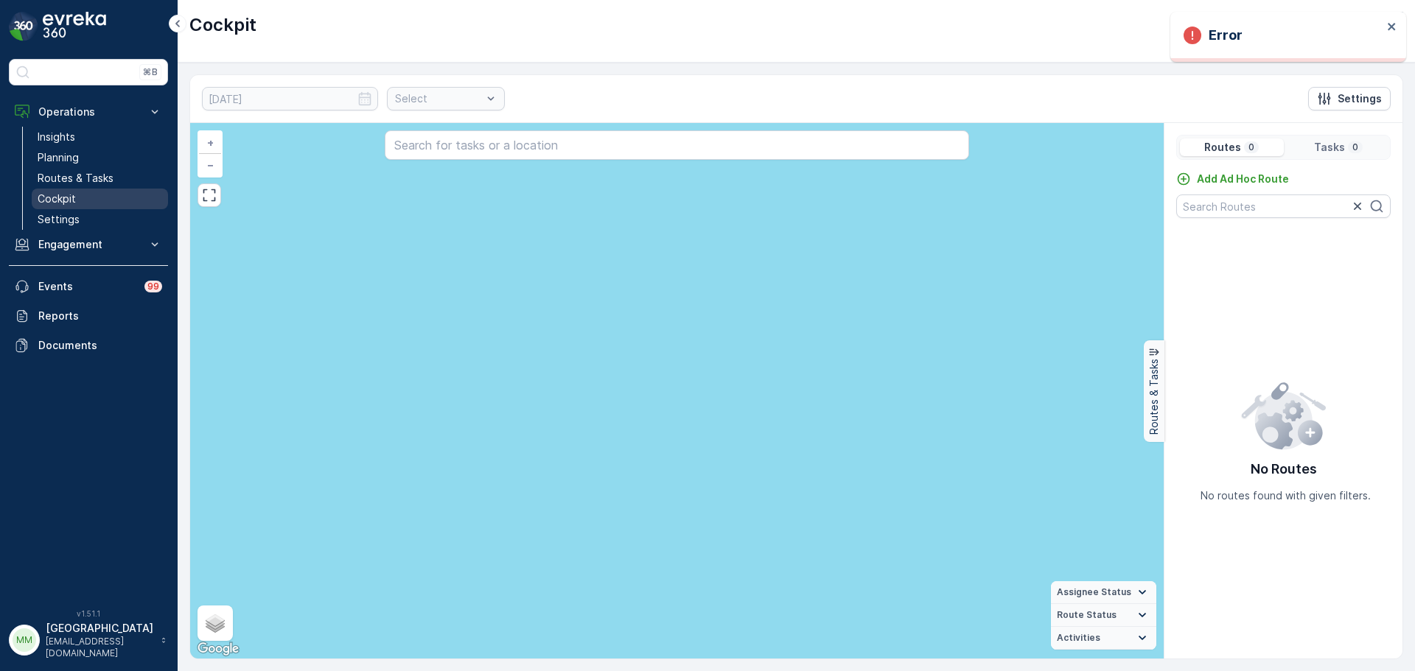
click at [79, 197] on link "Cockpit" at bounding box center [100, 199] width 136 height 21
click at [49, 181] on p "Routes & Tasks" at bounding box center [76, 178] width 76 height 15
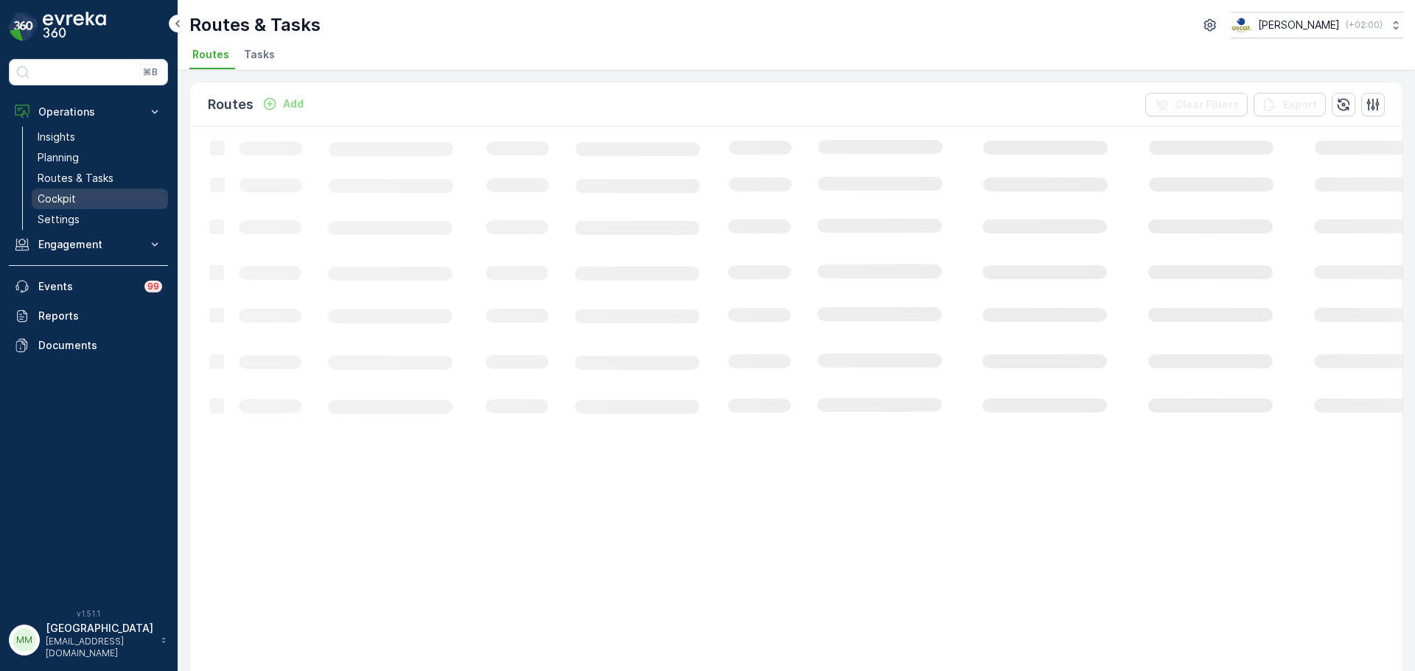
click at [84, 196] on link "Cockpit" at bounding box center [100, 199] width 136 height 21
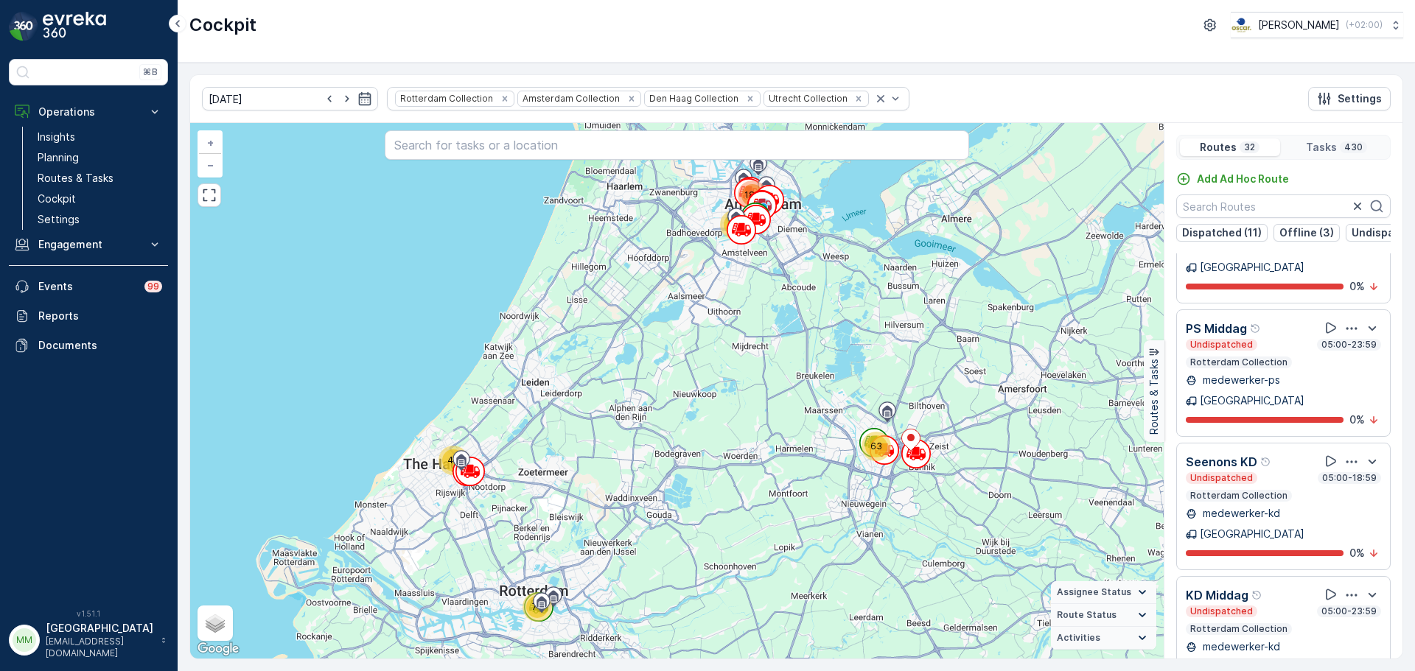
scroll to position [2935, 0]
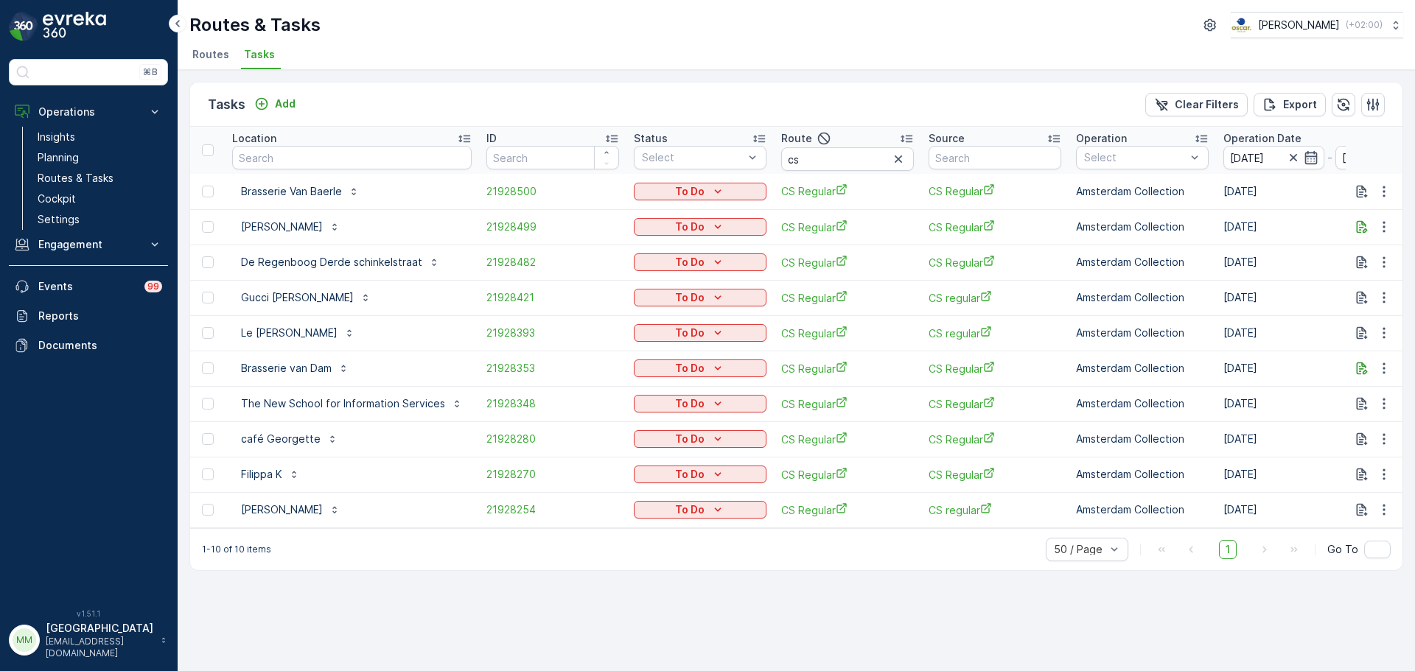
click at [894, 157] on icon "button" at bounding box center [898, 159] width 15 height 15
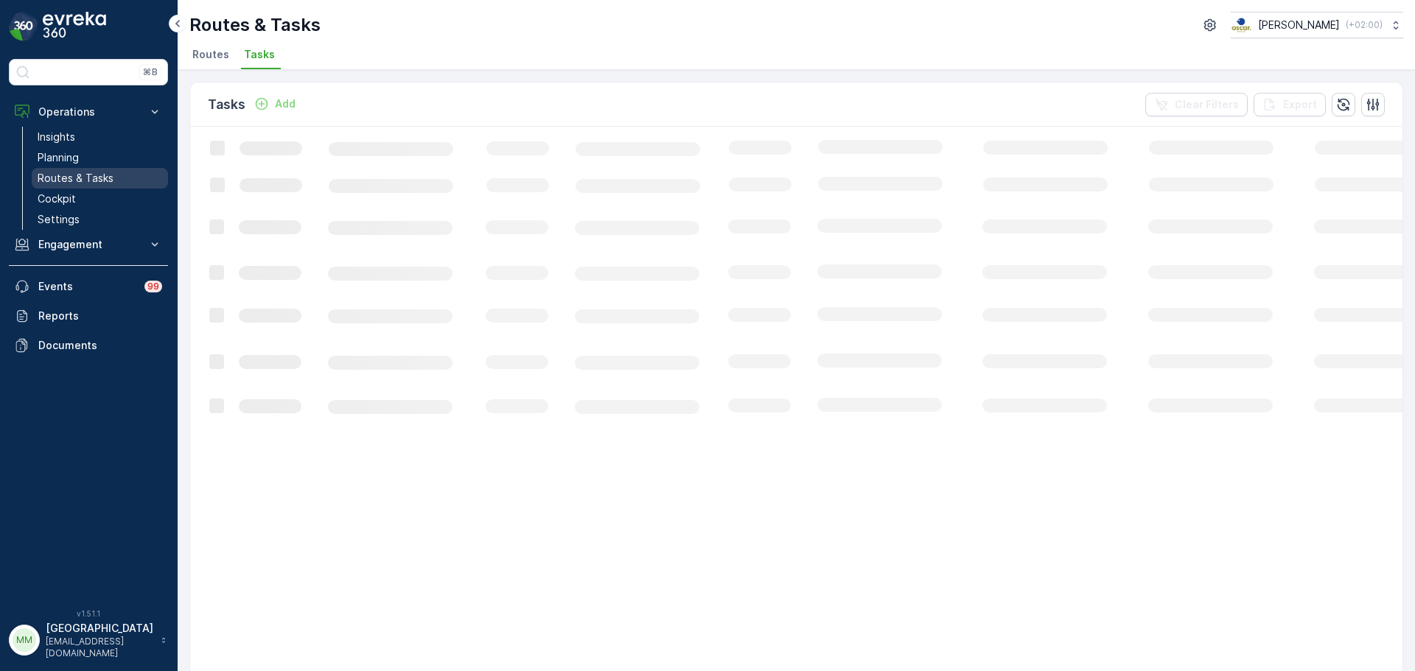
click at [80, 180] on p "Routes & Tasks" at bounding box center [76, 178] width 76 height 15
click at [278, 65] on ul "Routes Tasks" at bounding box center [790, 56] width 1202 height 25
click at [268, 57] on span "Tasks" at bounding box center [259, 54] width 31 height 15
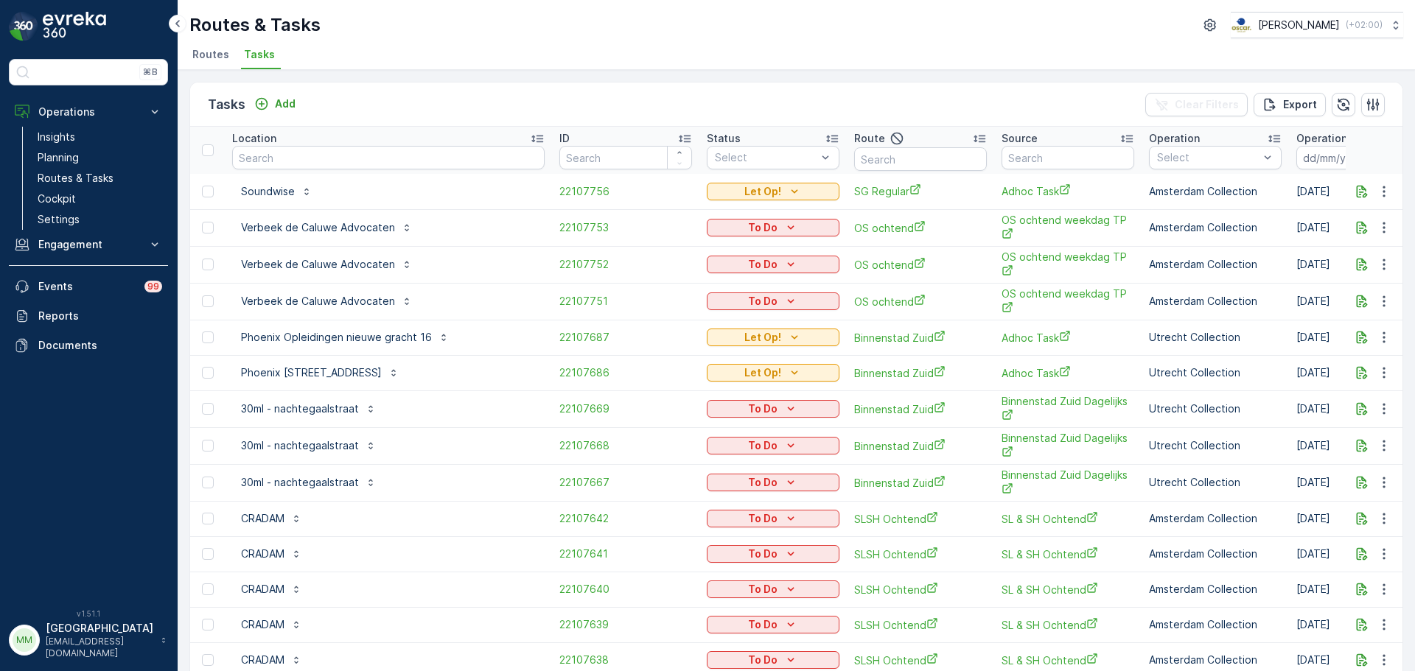
click at [251, 249] on td "Verbeek de Caluwe Advocaten" at bounding box center [388, 264] width 327 height 37
click at [318, 155] on input "text" at bounding box center [388, 158] width 312 height 24
type input "vaarts"
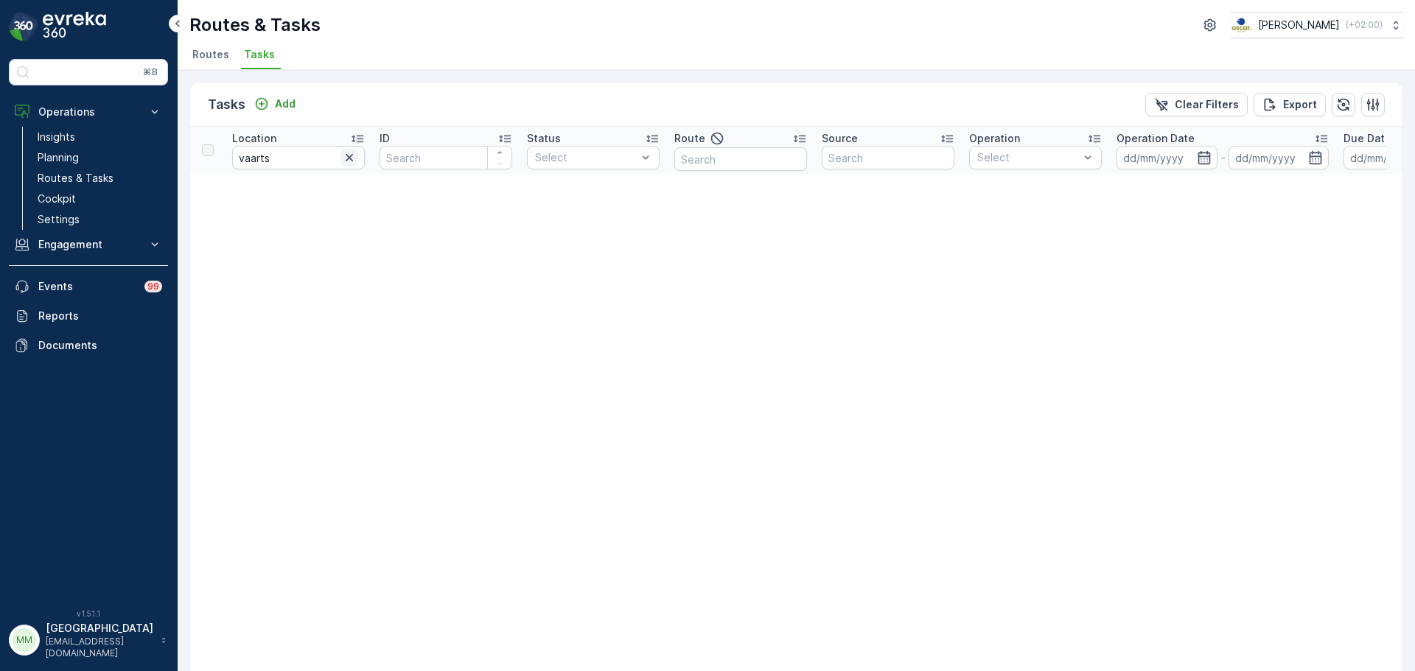
click at [352, 162] on icon "button" at bounding box center [349, 157] width 15 height 15
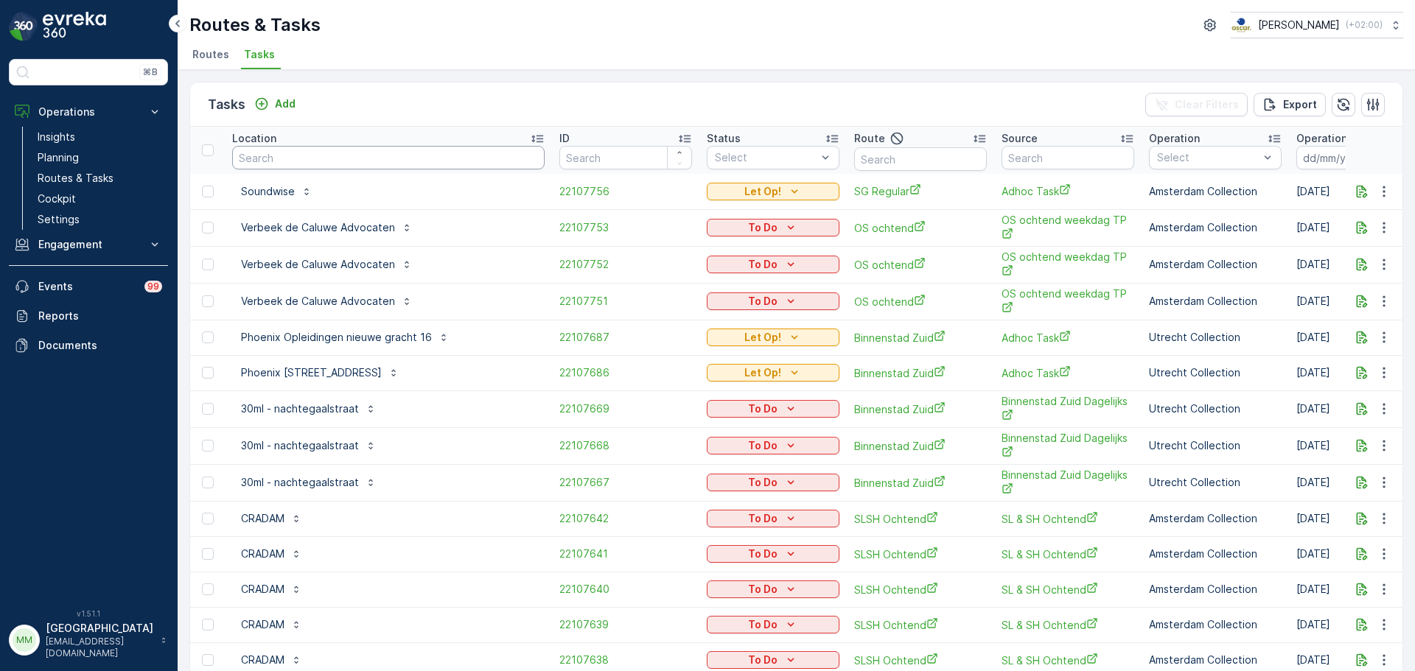
click at [285, 164] on input "text" at bounding box center [388, 158] width 312 height 24
type input "cond"
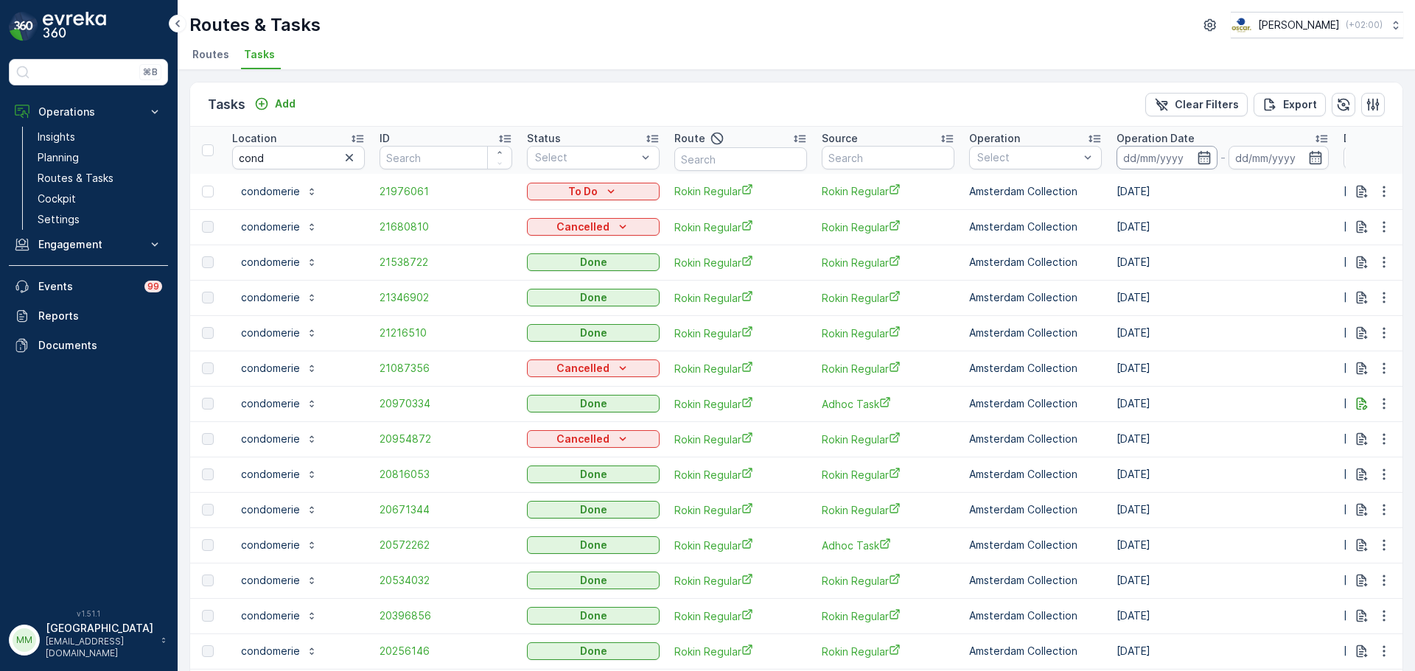
click at [1169, 154] on input at bounding box center [1167, 158] width 101 height 24
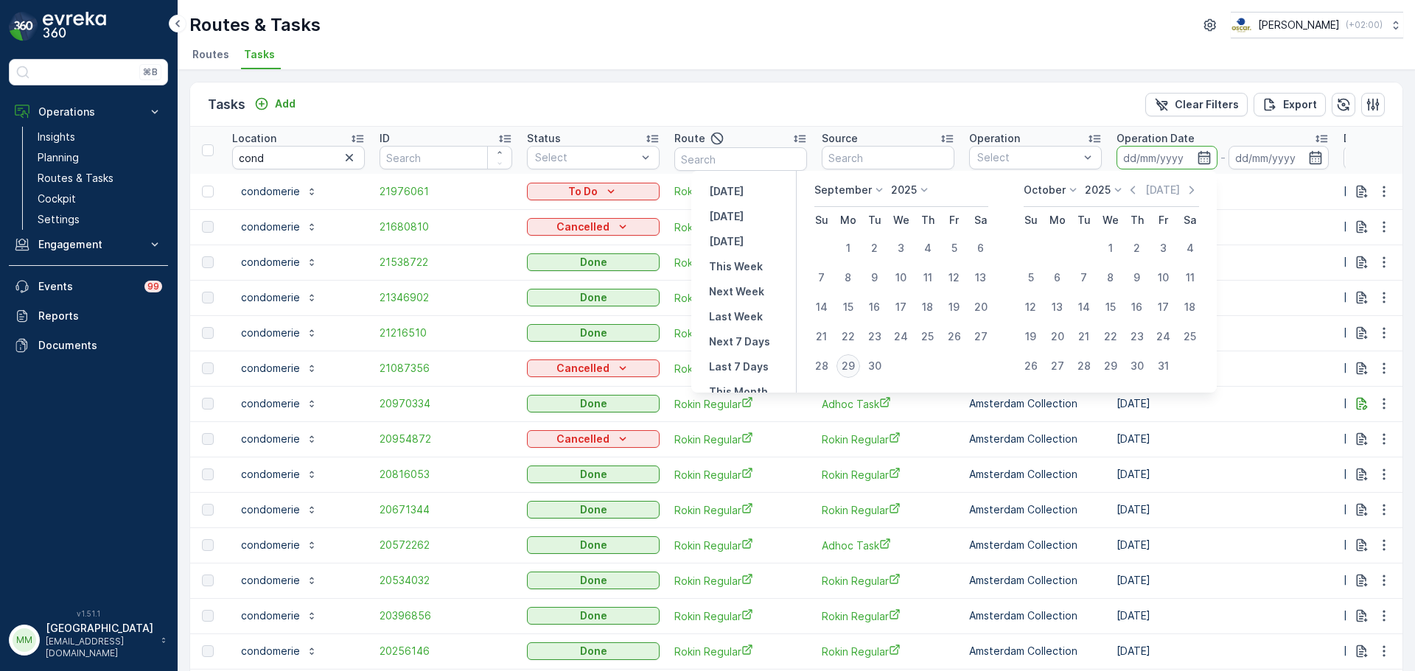
click at [848, 366] on div "29" at bounding box center [848, 366] width 24 height 24
type input "[DATE]"
click at [848, 366] on div "29" at bounding box center [848, 366] width 24 height 24
type input "[DATE]"
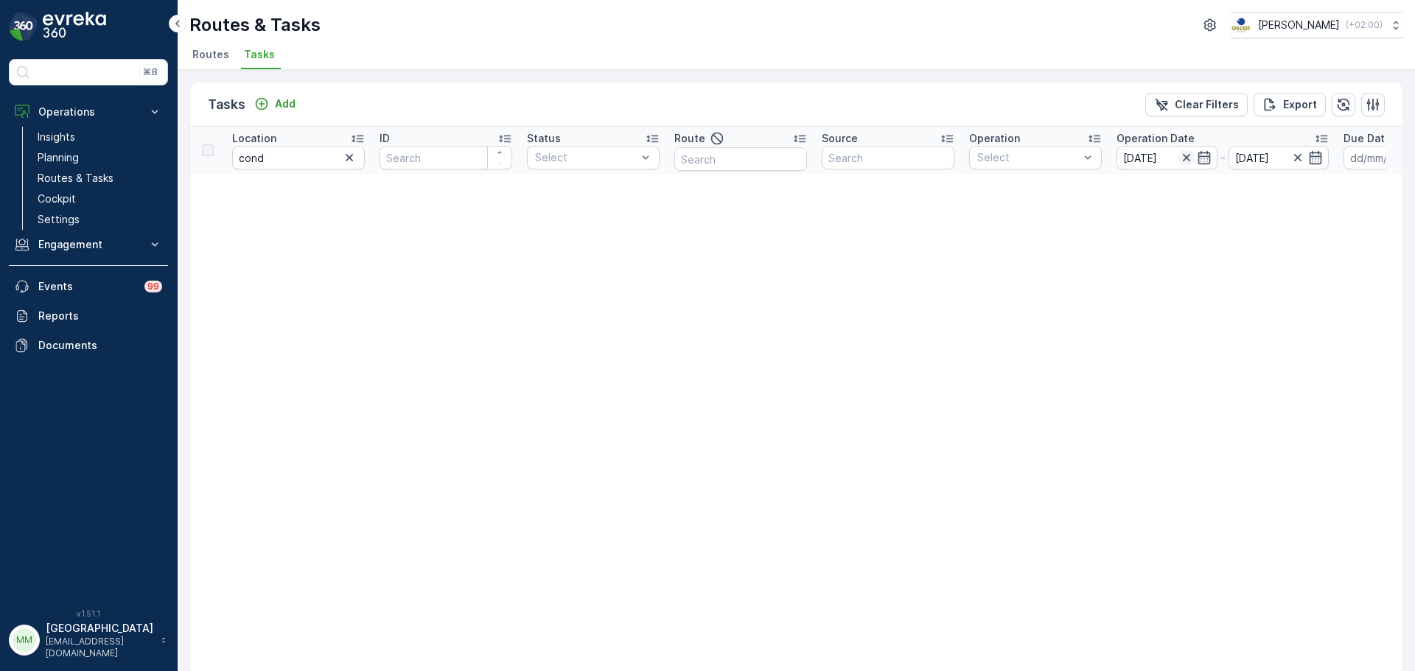
click at [1186, 160] on icon "button" at bounding box center [1186, 157] width 15 height 15
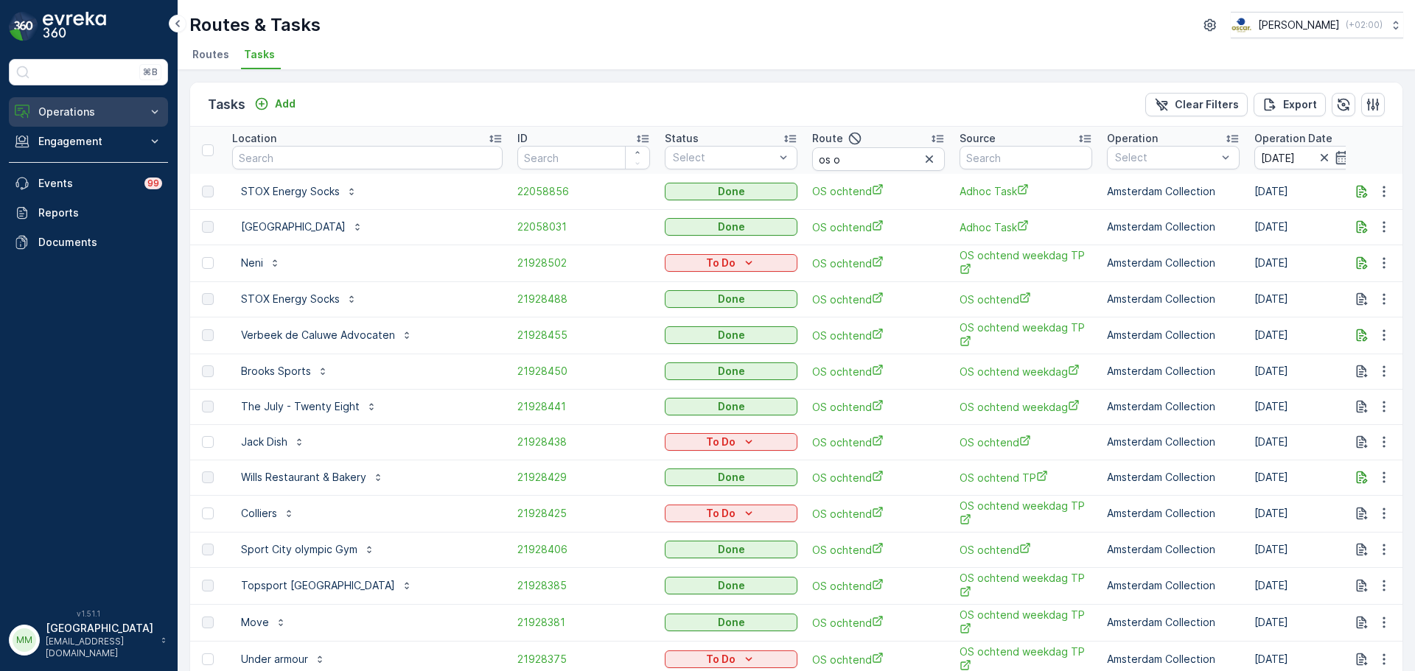
click at [80, 122] on button "Operations" at bounding box center [88, 111] width 159 height 29
